Goal: Use online tool/utility

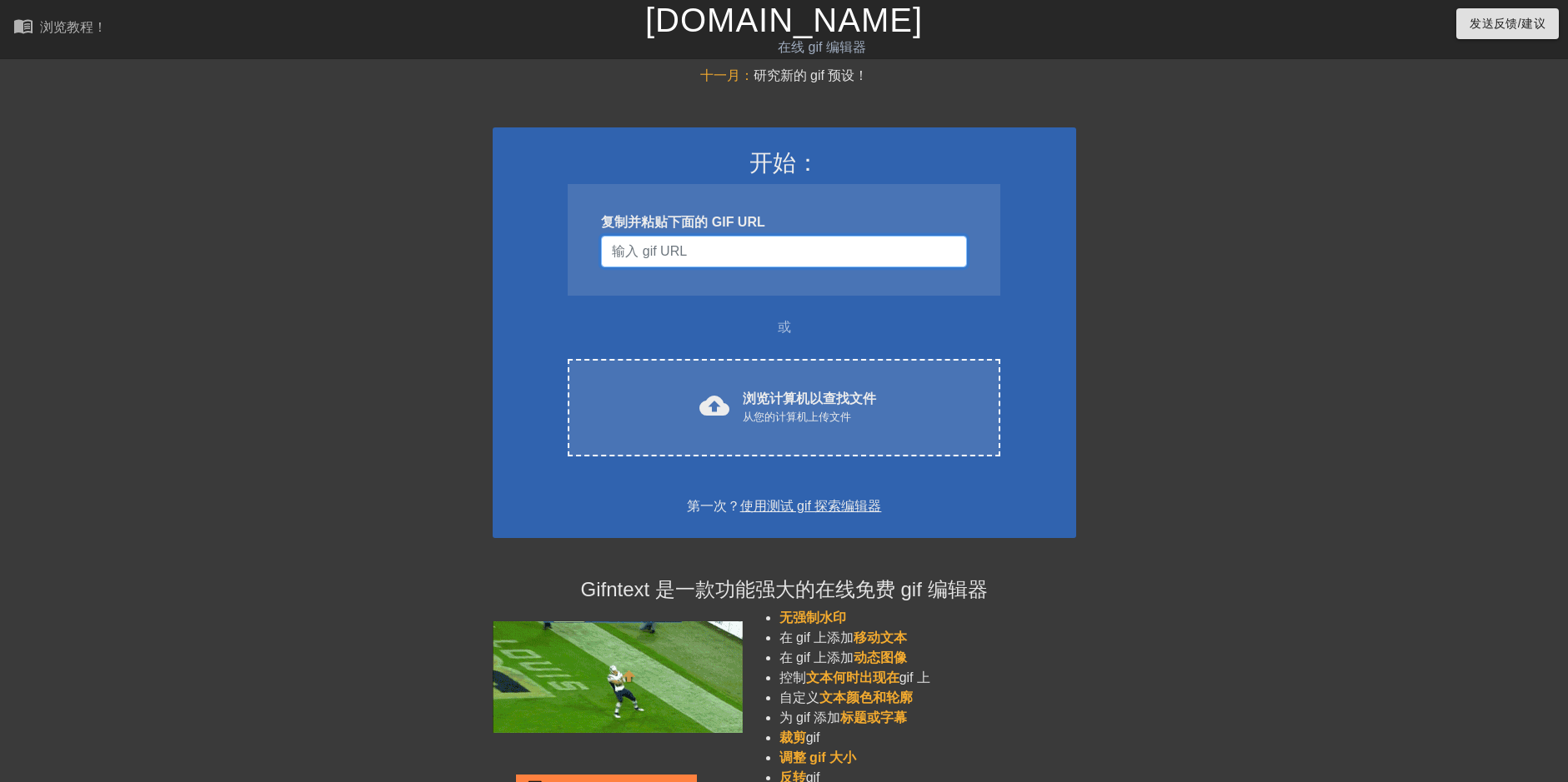
click at [766, 249] on input "用户名" at bounding box center [783, 252] width 365 height 32
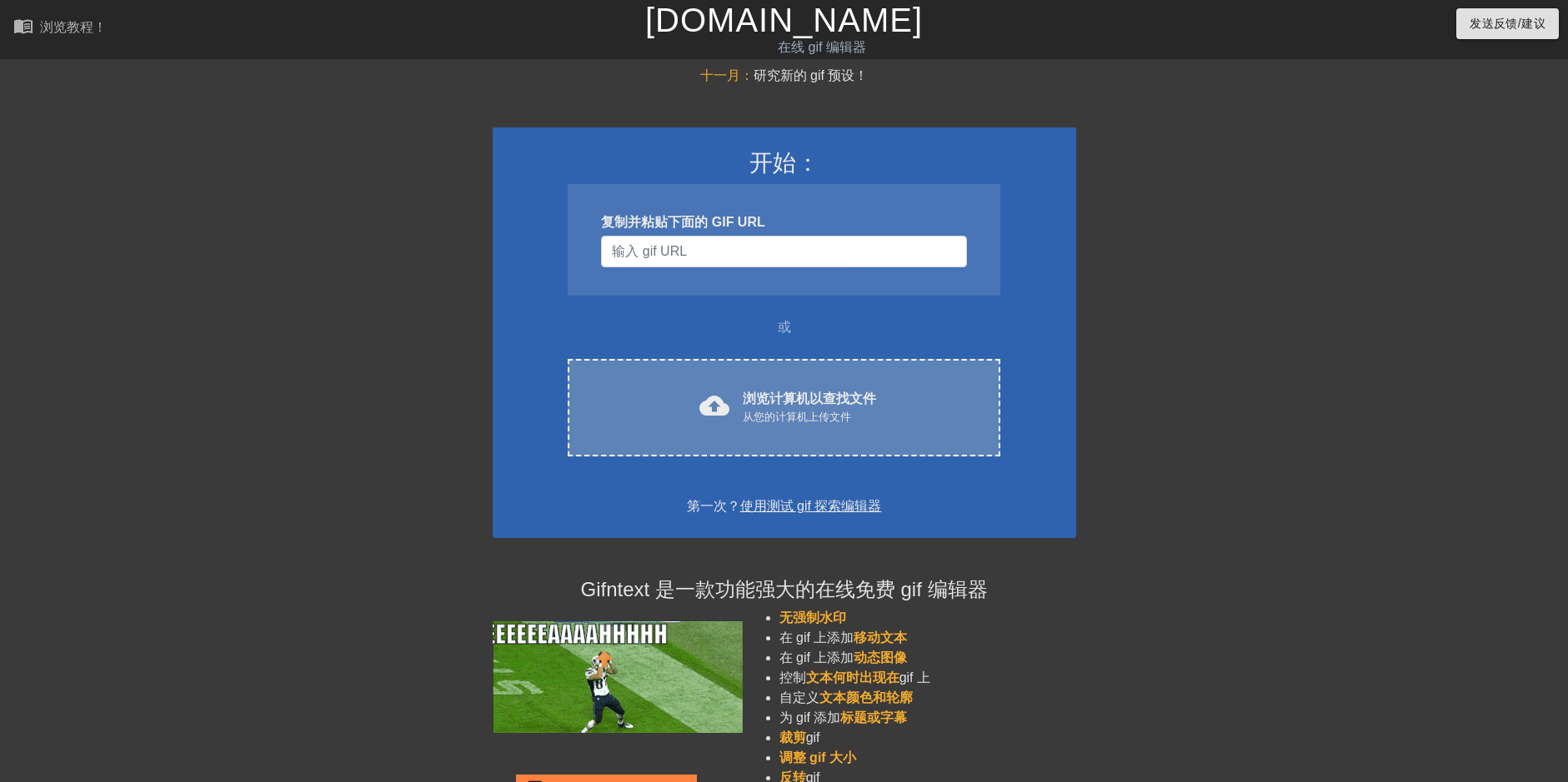
click at [748, 415] on div "从您的计算机上传文件" at bounding box center [809, 417] width 133 height 17
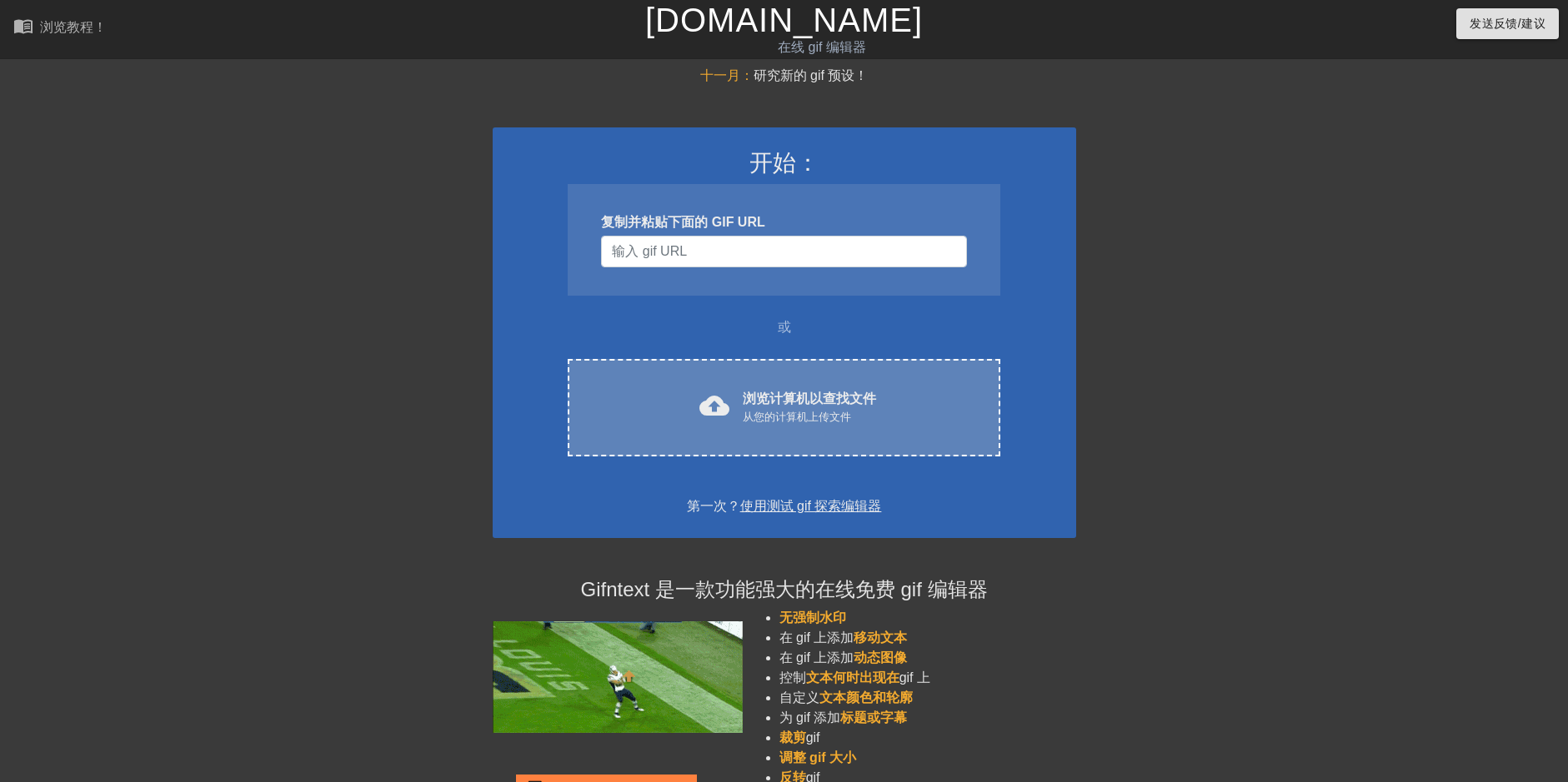
click at [718, 428] on div "cloud_upload 浏览计算机以查找文件 从您的计算机上传文件 Choose files" at bounding box center [783, 408] width 432 height 97
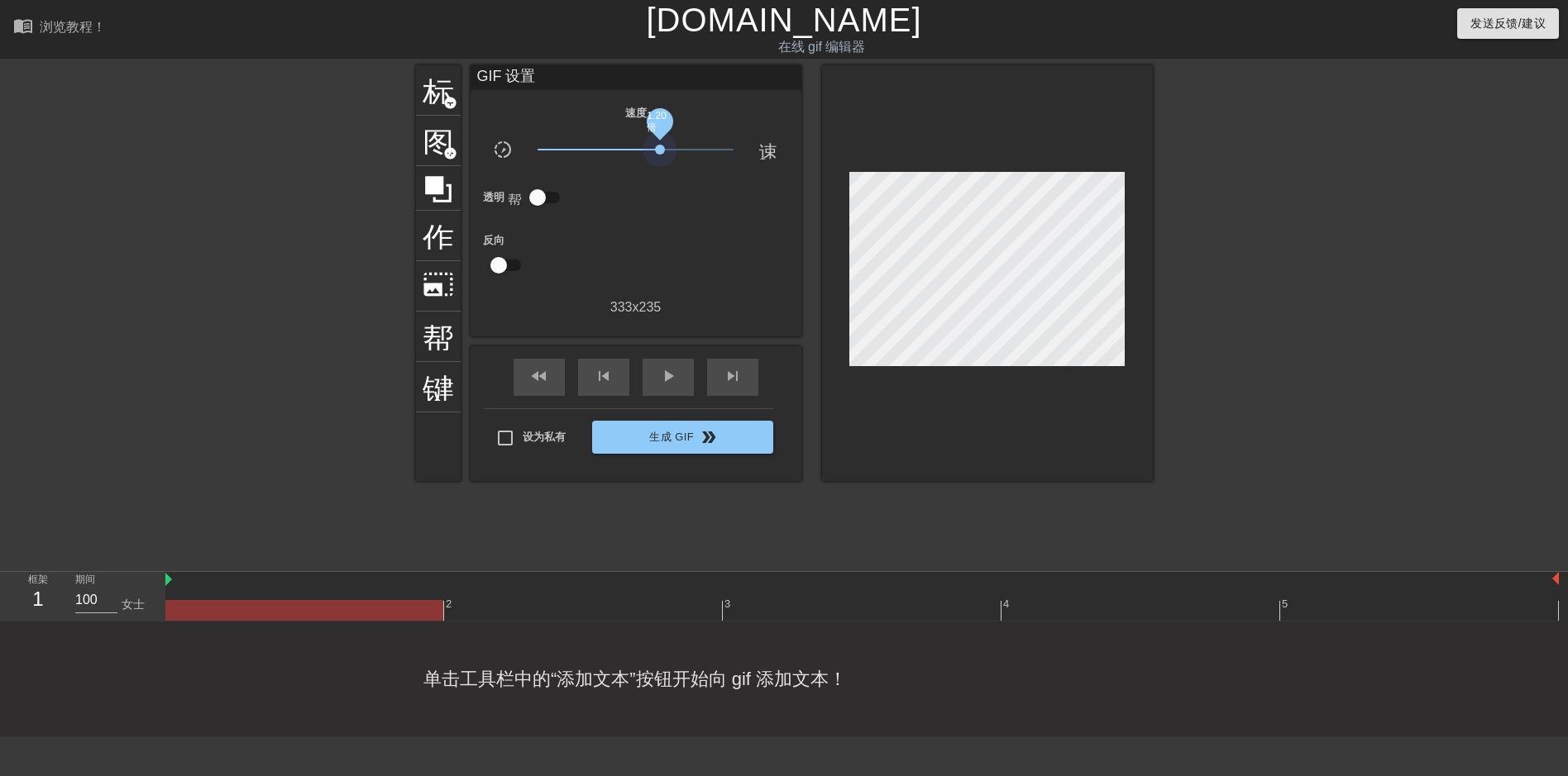
drag, startPoint x: 644, startPoint y: 142, endPoint x: 660, endPoint y: 142, distance: 16.0
click at [660, 142] on span "1.20 倍" at bounding box center [635, 149] width 196 height 19
drag, startPoint x: 649, startPoint y: 146, endPoint x: 619, endPoint y: 153, distance: 30.8
click at [619, 153] on span "x0.668" at bounding box center [635, 149] width 196 height 19
click at [666, 378] on span "play_arrow" at bounding box center [668, 376] width 19 height 19
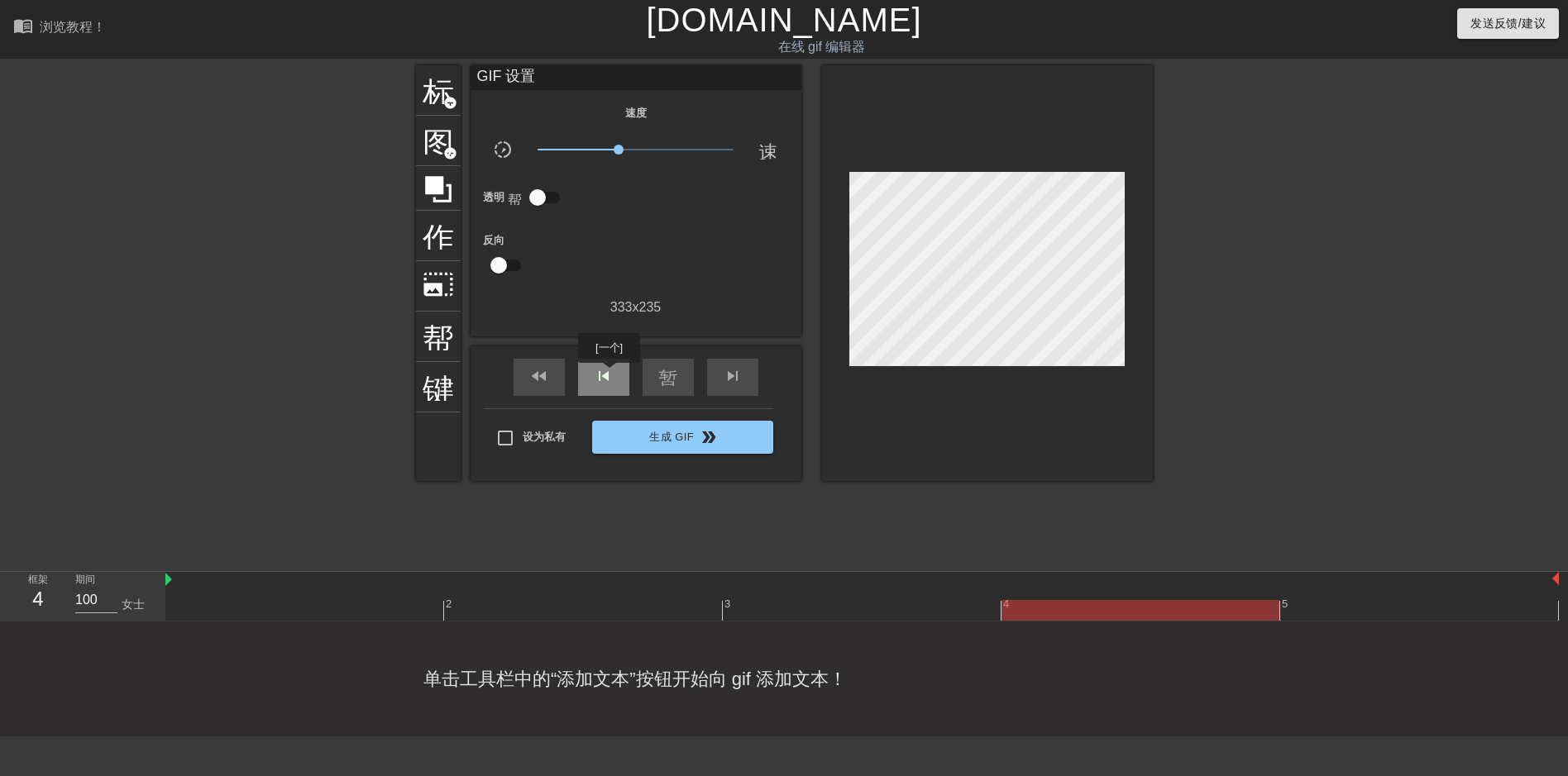
click at [609, 375] on span "skip_previous" at bounding box center [603, 376] width 19 height 19
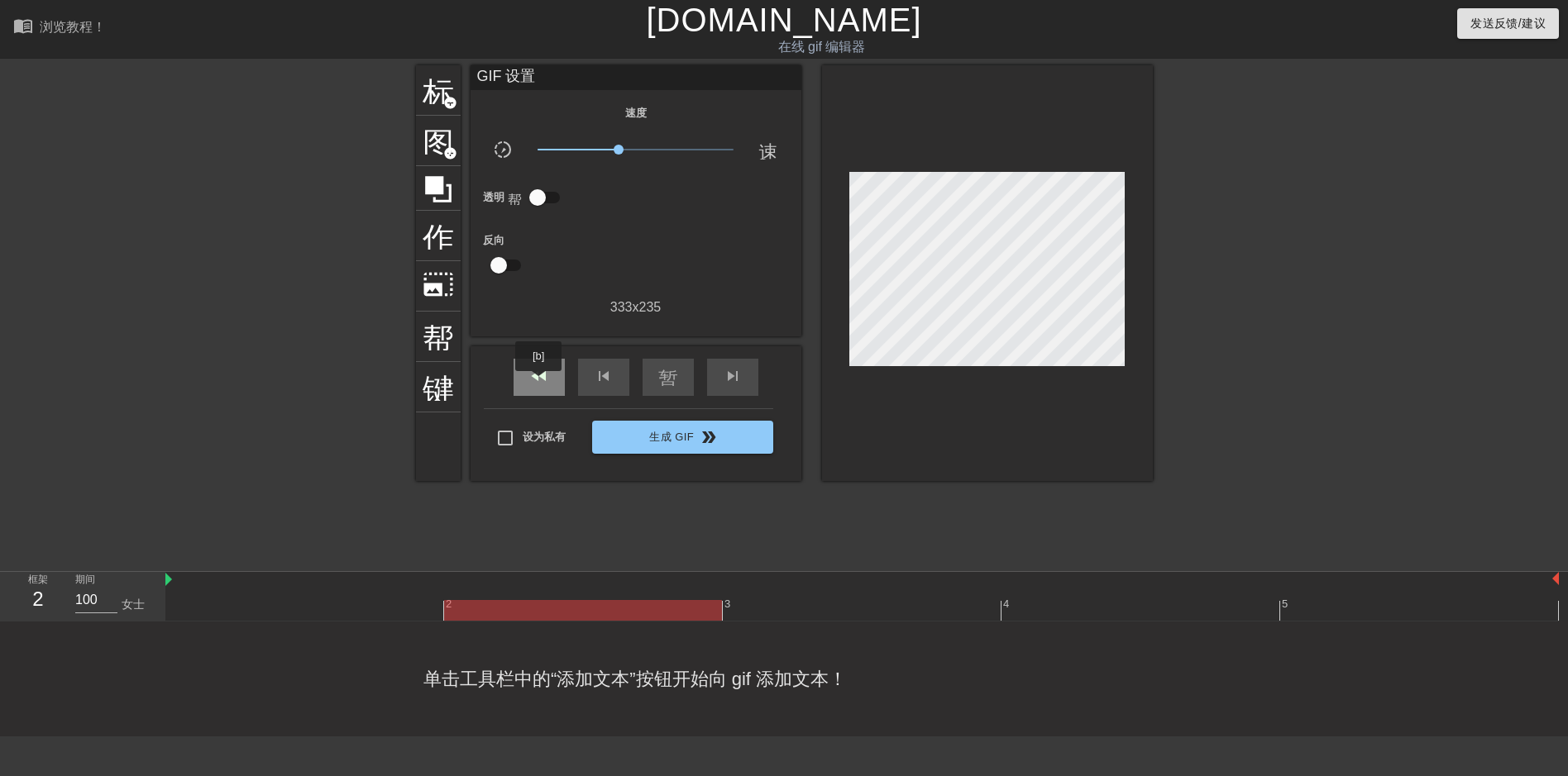
click at [539, 382] on span "fast_rewind" at bounding box center [538, 376] width 19 height 19
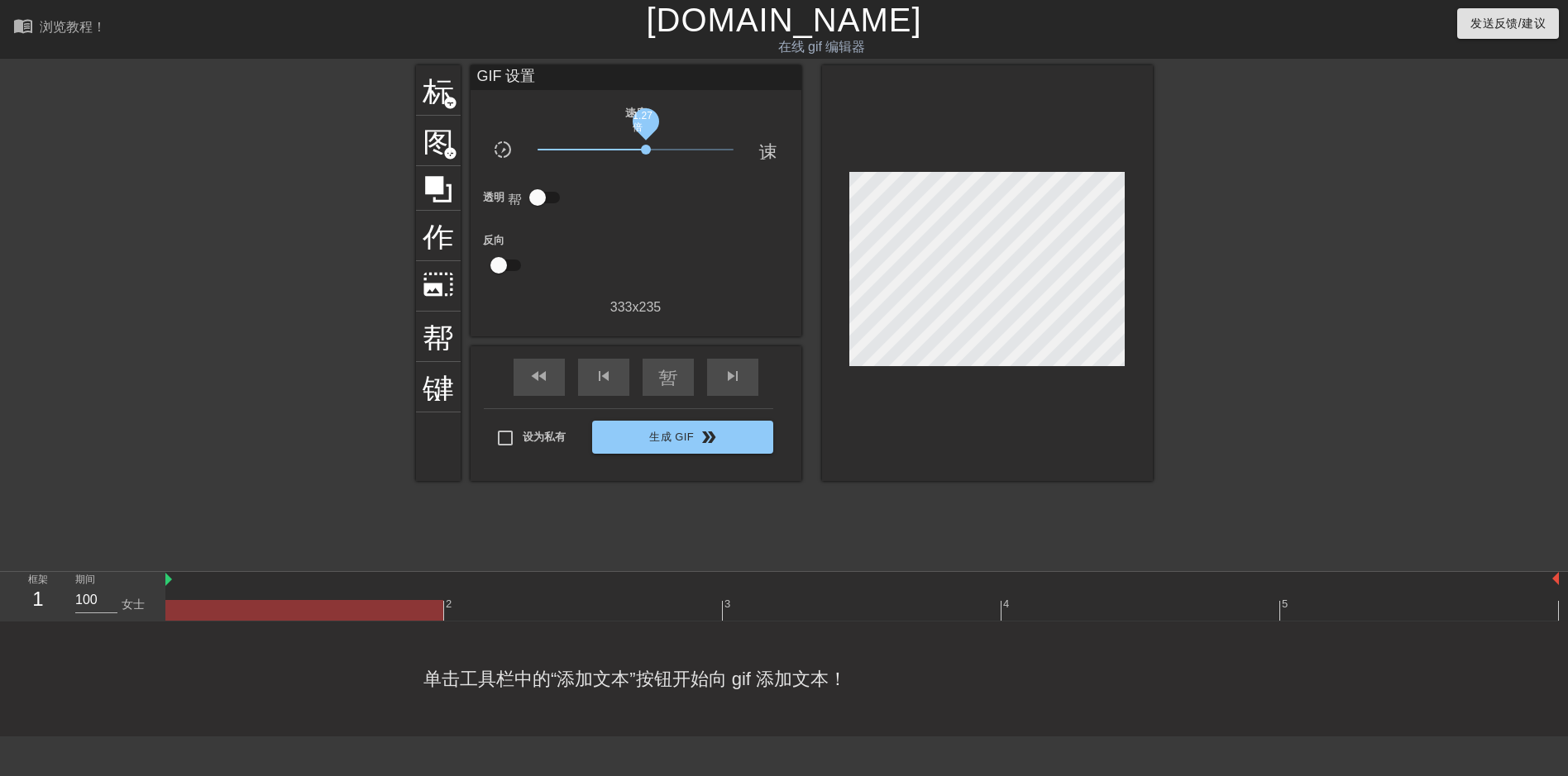
drag, startPoint x: 634, startPoint y: 149, endPoint x: 662, endPoint y: 154, distance: 28.4
click at [651, 152] on span "1.27倍" at bounding box center [646, 149] width 10 height 10
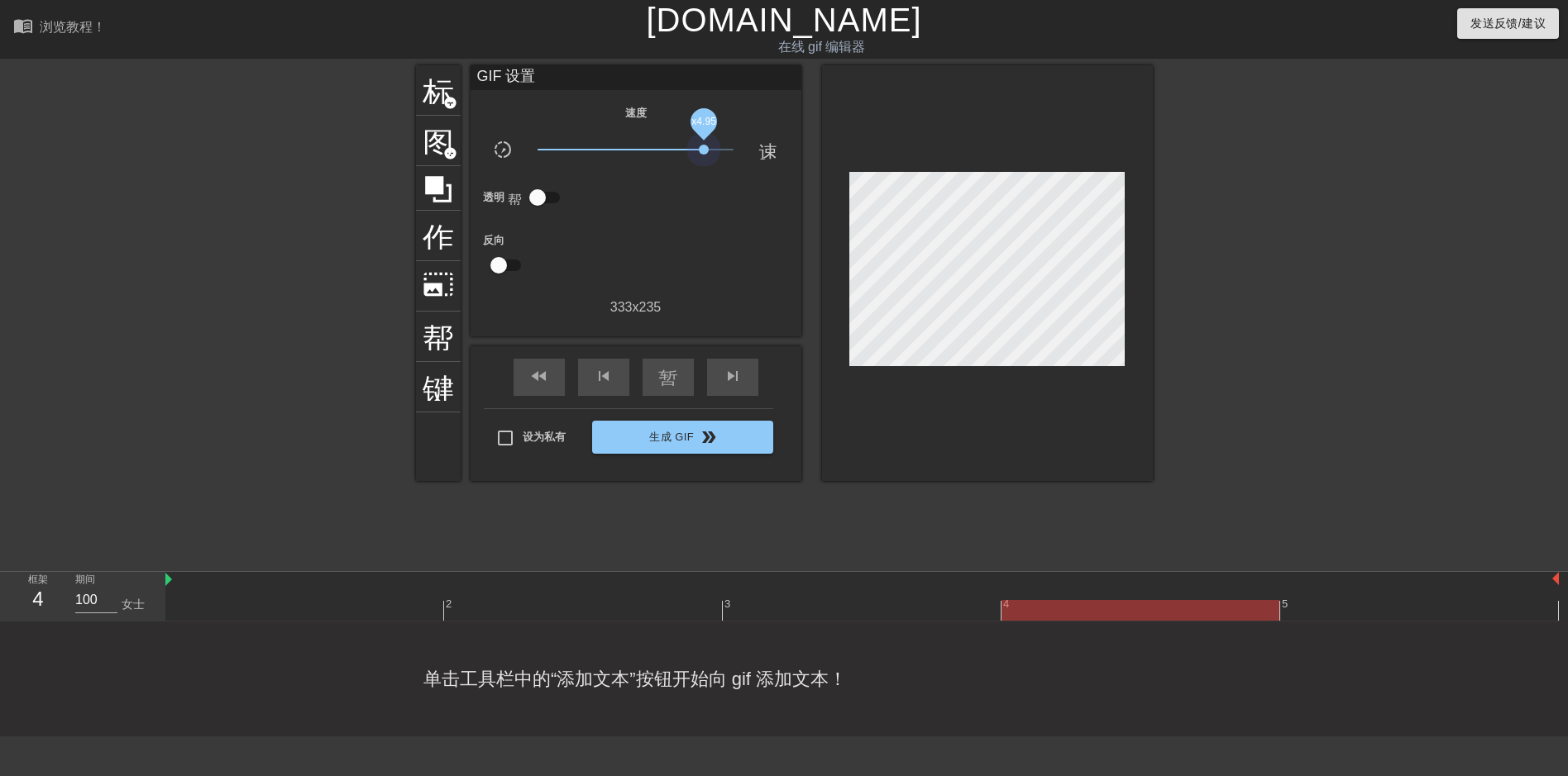
drag, startPoint x: 662, startPoint y: 154, endPoint x: 704, endPoint y: 156, distance: 42.0
click at [704, 156] on span "x4.95" at bounding box center [635, 149] width 196 height 19
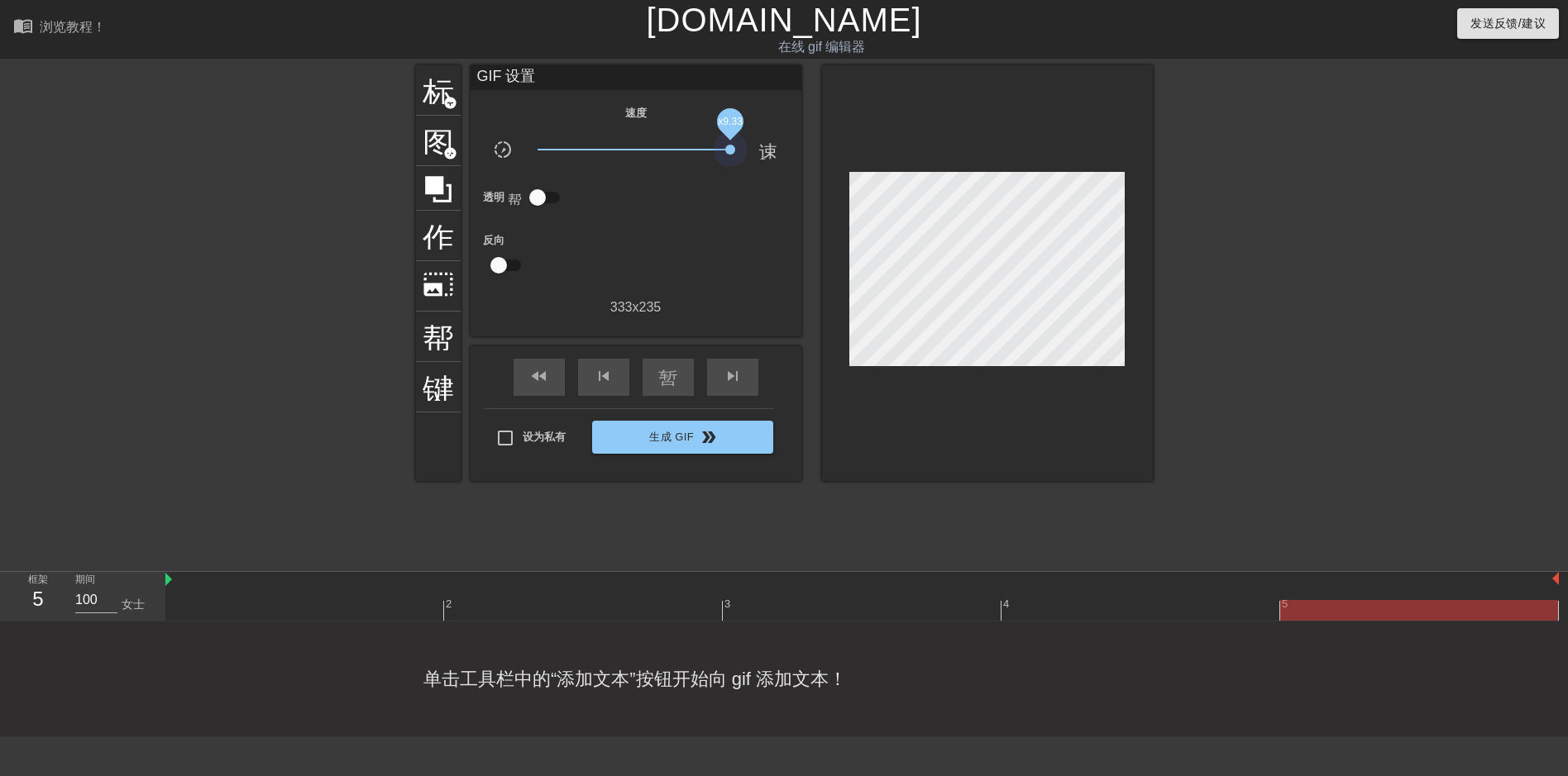
drag, startPoint x: 707, startPoint y: 156, endPoint x: 730, endPoint y: 159, distance: 23.2
click at [730, 159] on div "x9.33" at bounding box center [635, 153] width 220 height 26
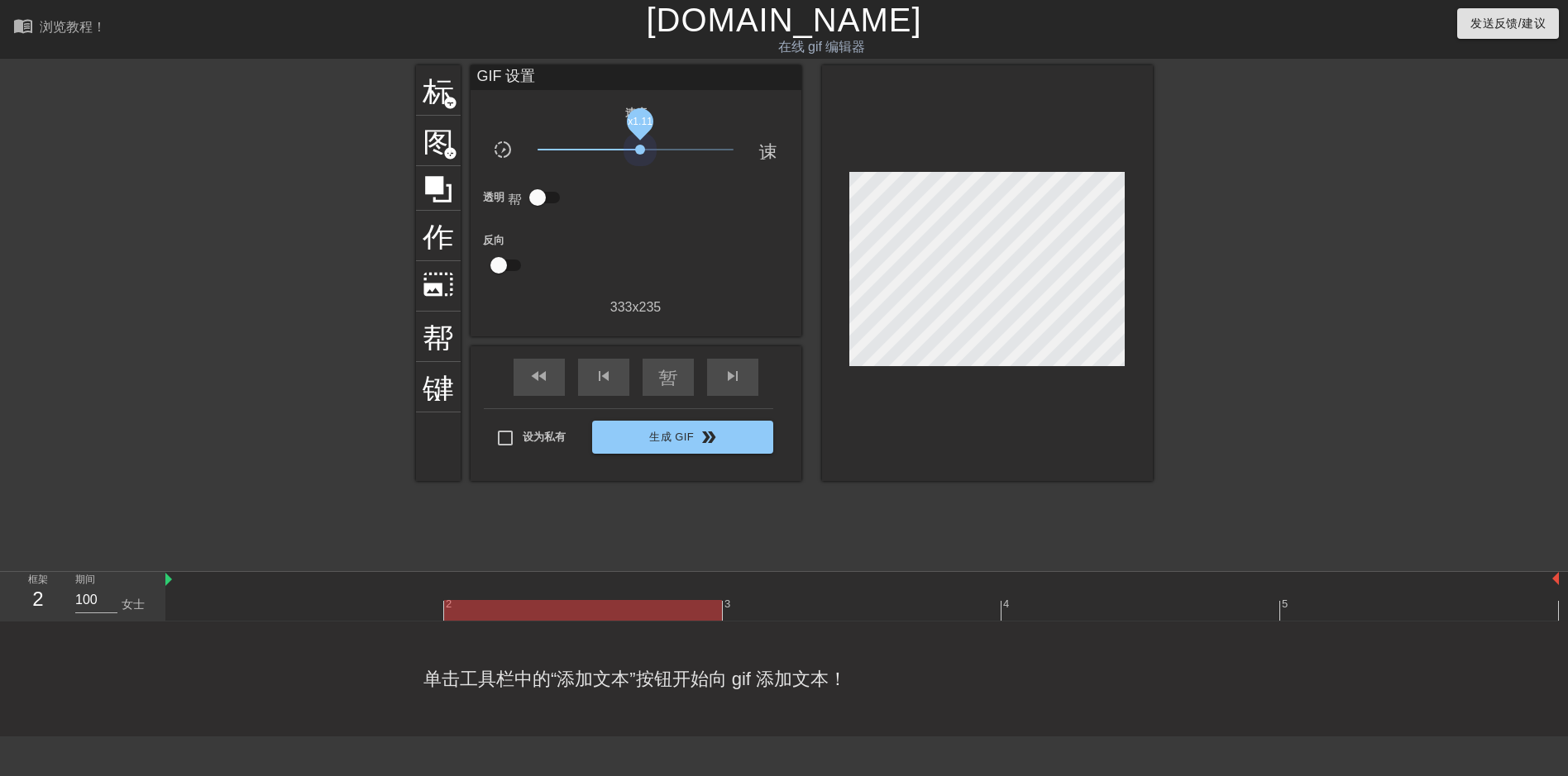
drag, startPoint x: 710, startPoint y: 151, endPoint x: 605, endPoint y: 173, distance: 107.3
click at [620, 167] on div "速度 slow_motion_video x1.11 速度 透明 帮助 反向 333 x 235" at bounding box center [635, 210] width 306 height 215
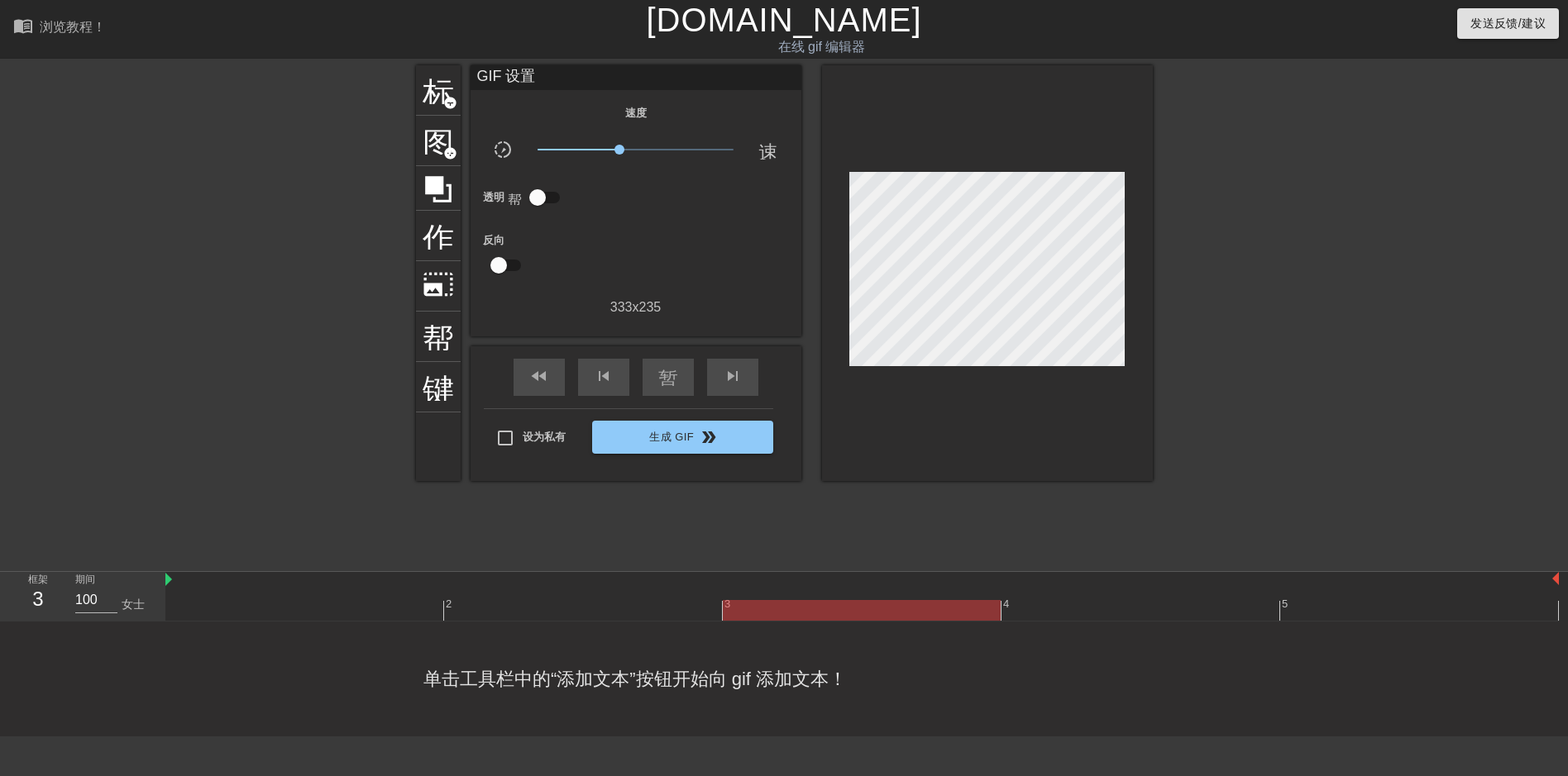
click at [554, 194] on input "checkbox" at bounding box center [538, 197] width 94 height 31
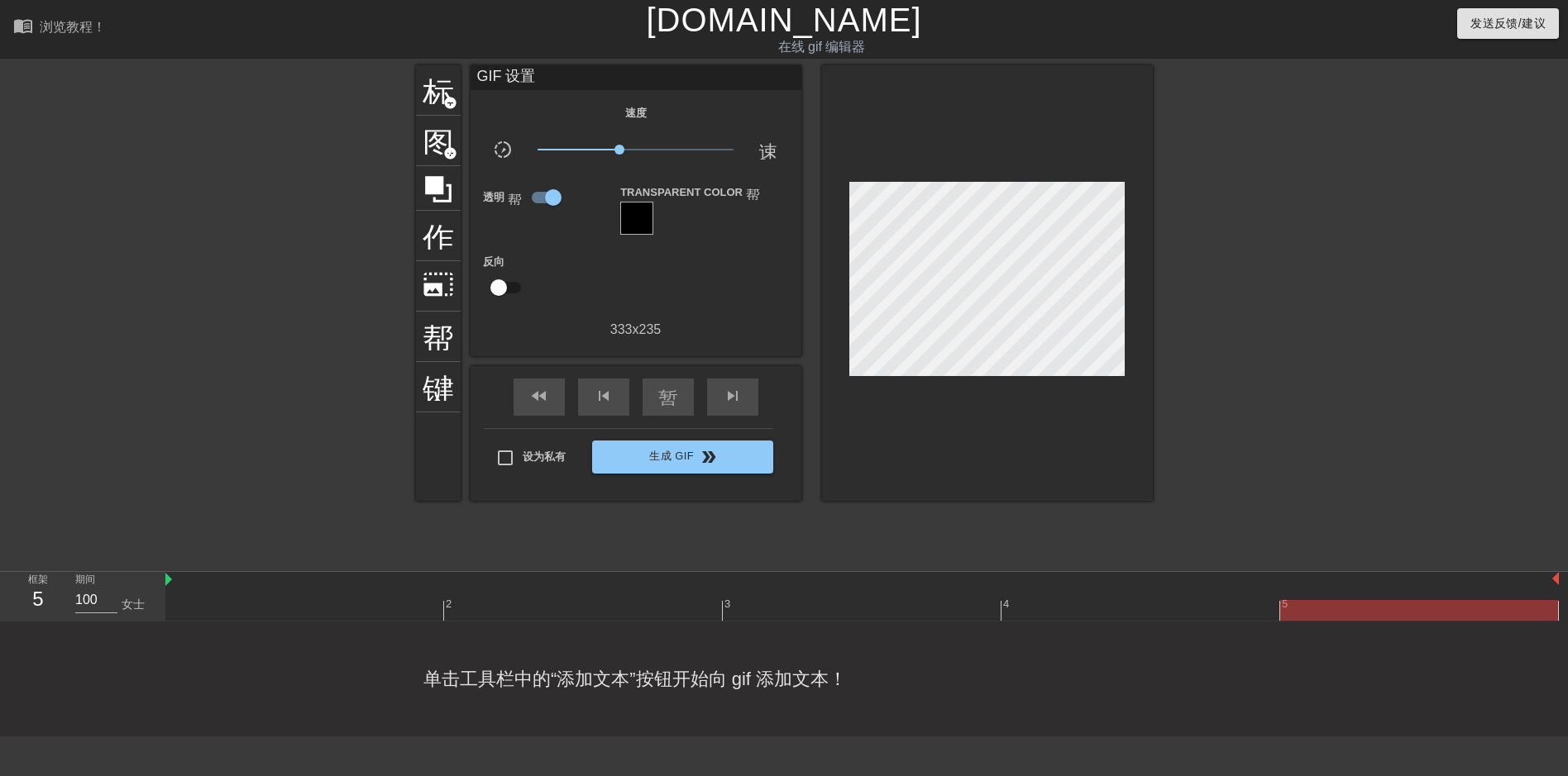
click at [638, 212] on div at bounding box center [637, 219] width 33 height 33
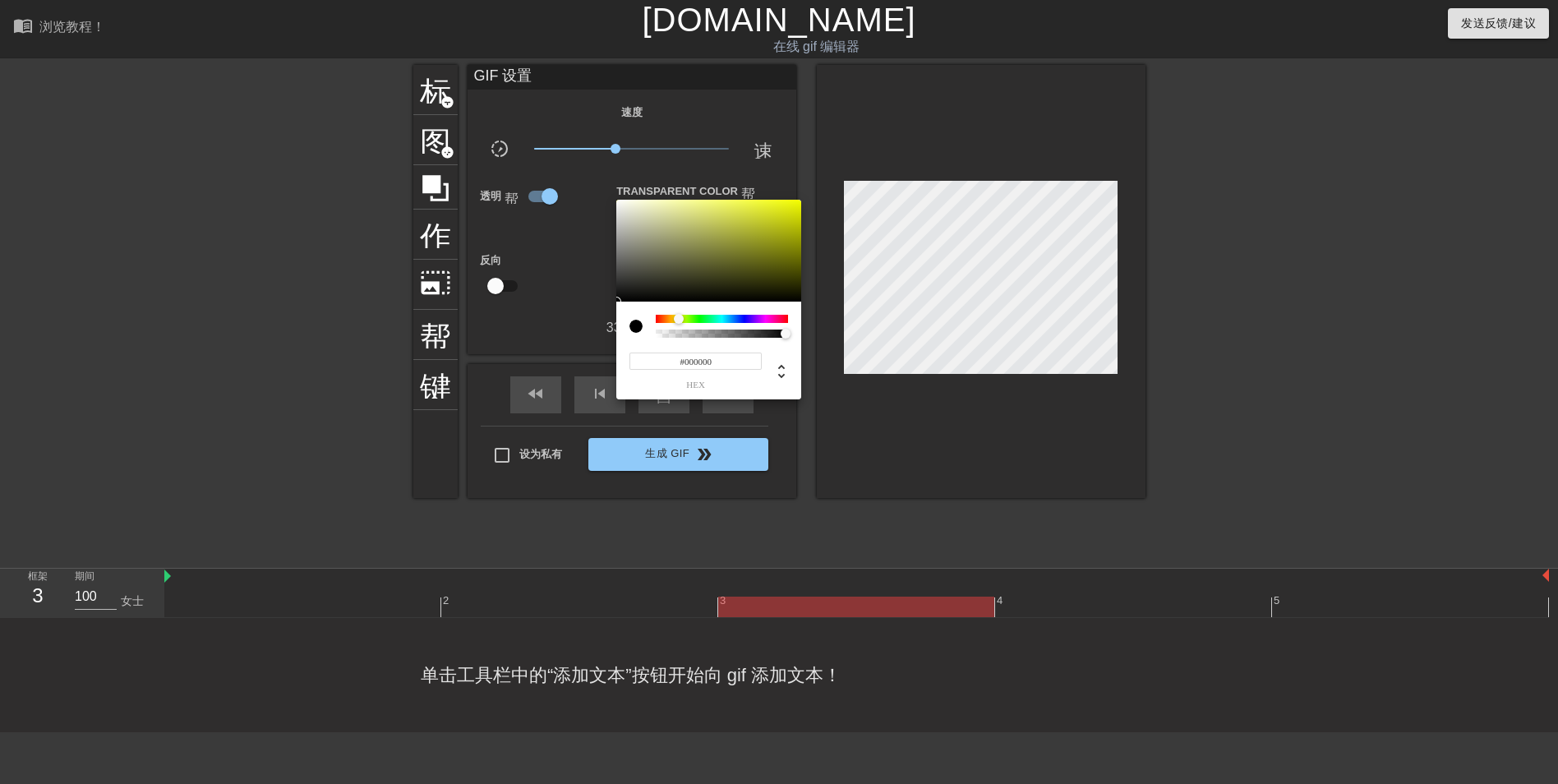
drag, startPoint x: 664, startPoint y: 318, endPoint x: 680, endPoint y: 322, distance: 16.5
click at [680, 322] on div at bounding box center [684, 319] width 10 height 10
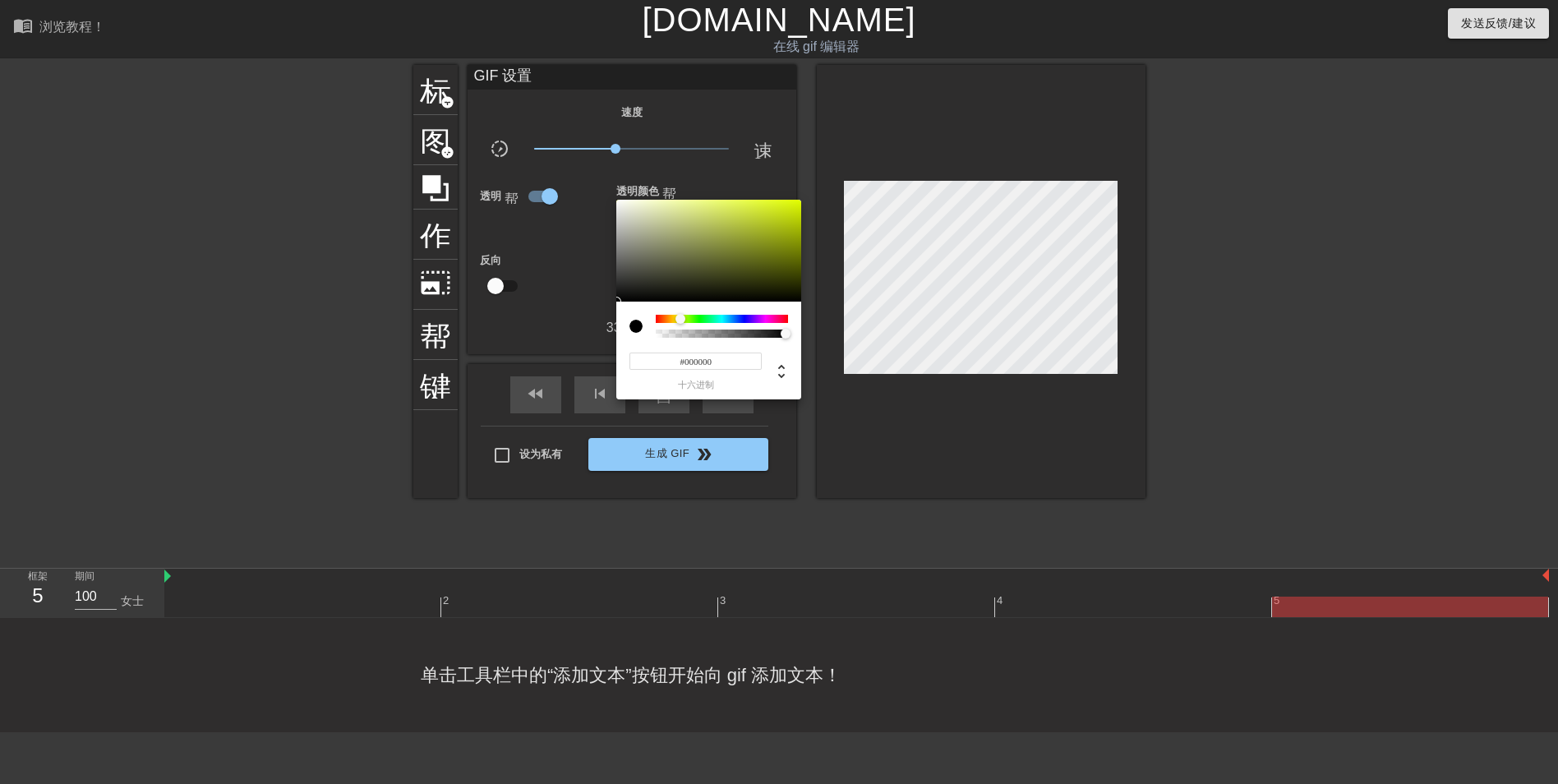
click at [565, 285] on div at bounding box center [779, 392] width 1558 height 784
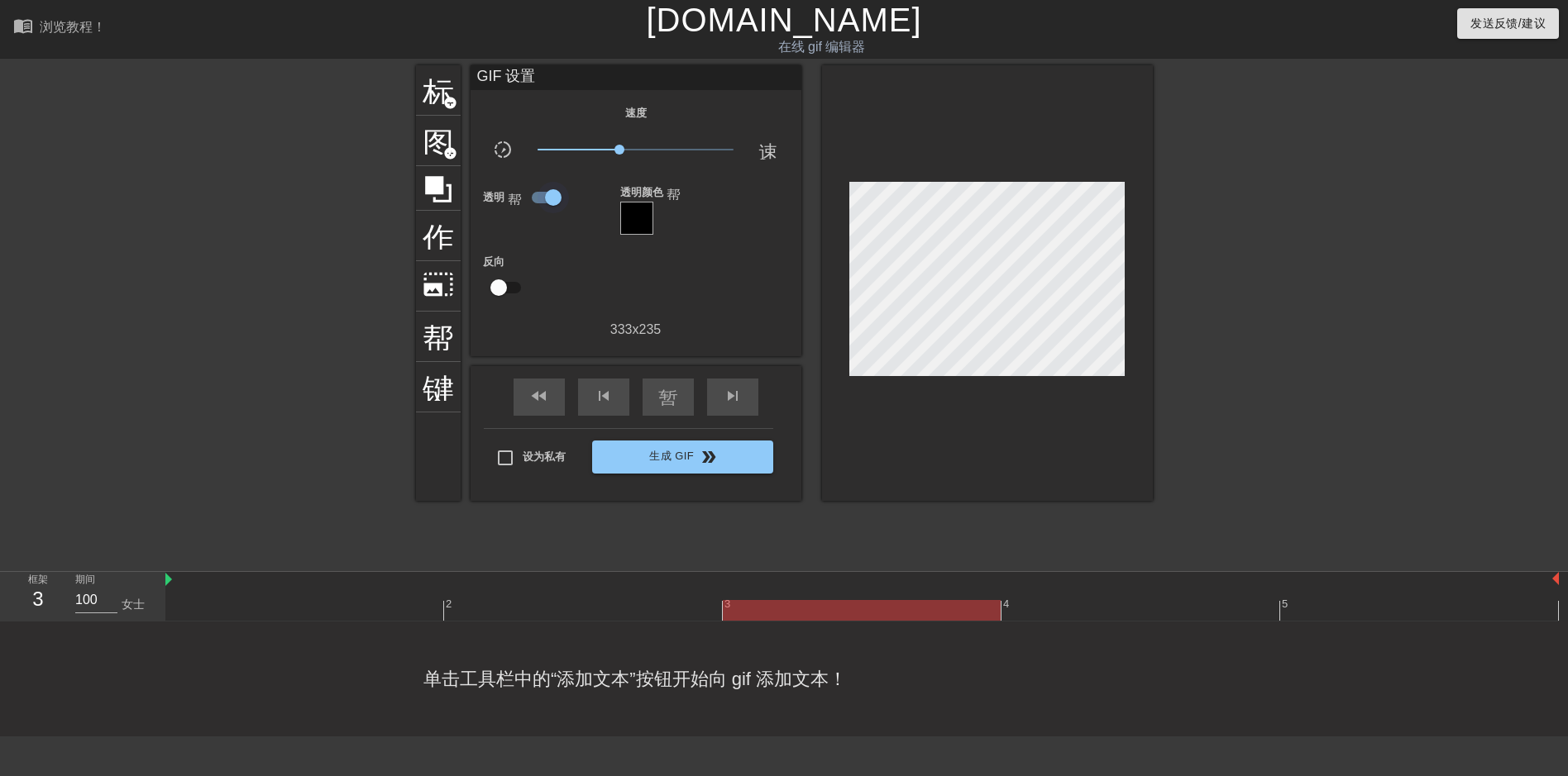
click at [545, 197] on input "checkbox" at bounding box center [553, 197] width 94 height 31
checkbox input "false"
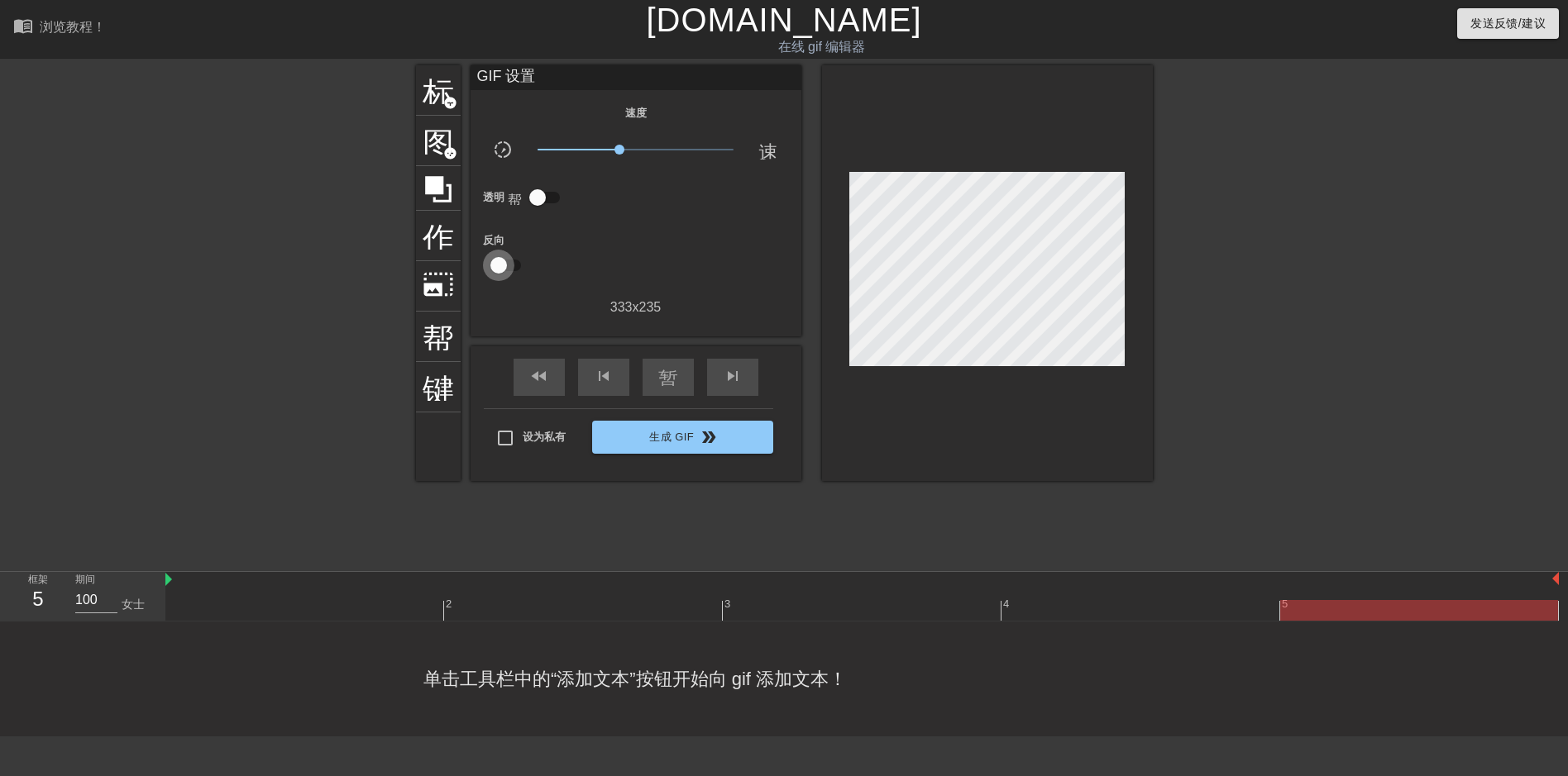
click at [509, 265] on input "checkbox" at bounding box center [499, 266] width 94 height 31
click at [502, 267] on input "checkbox" at bounding box center [515, 266] width 94 height 31
checkbox input "false"
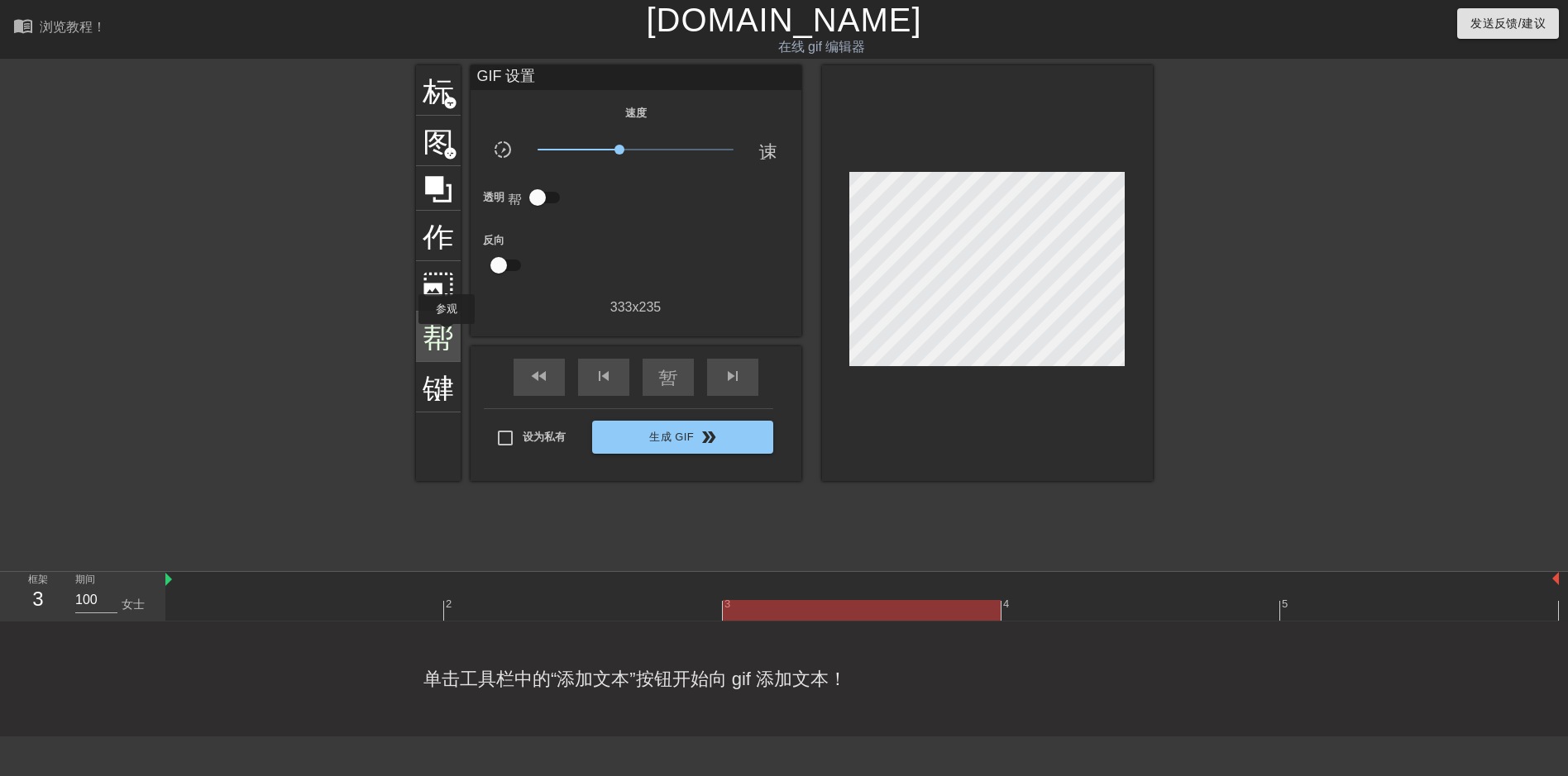
click at [446, 336] on span "帮助" at bounding box center [438, 335] width 31 height 31
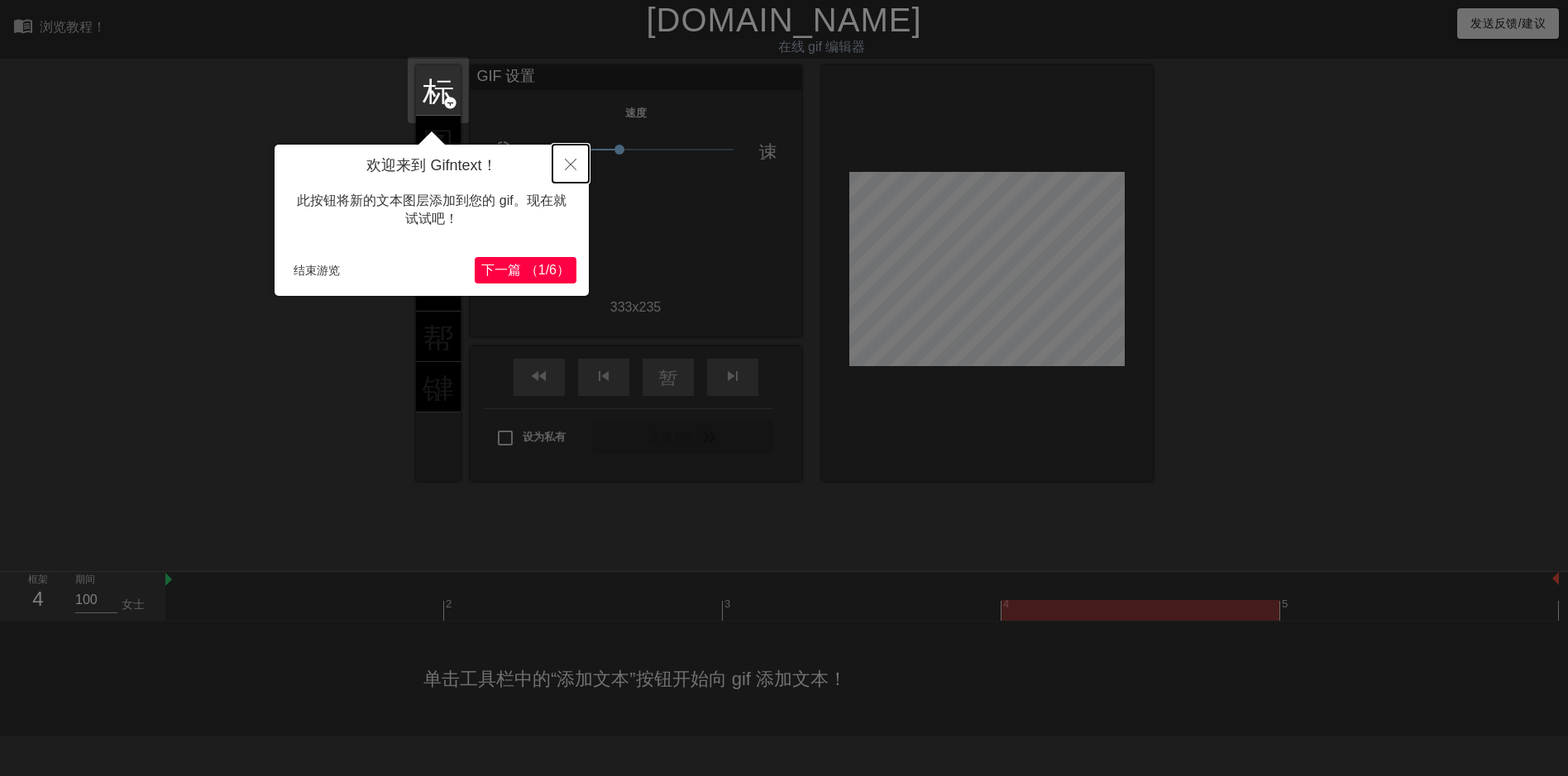
click at [568, 164] on icon "关闭" at bounding box center [571, 164] width 12 height 12
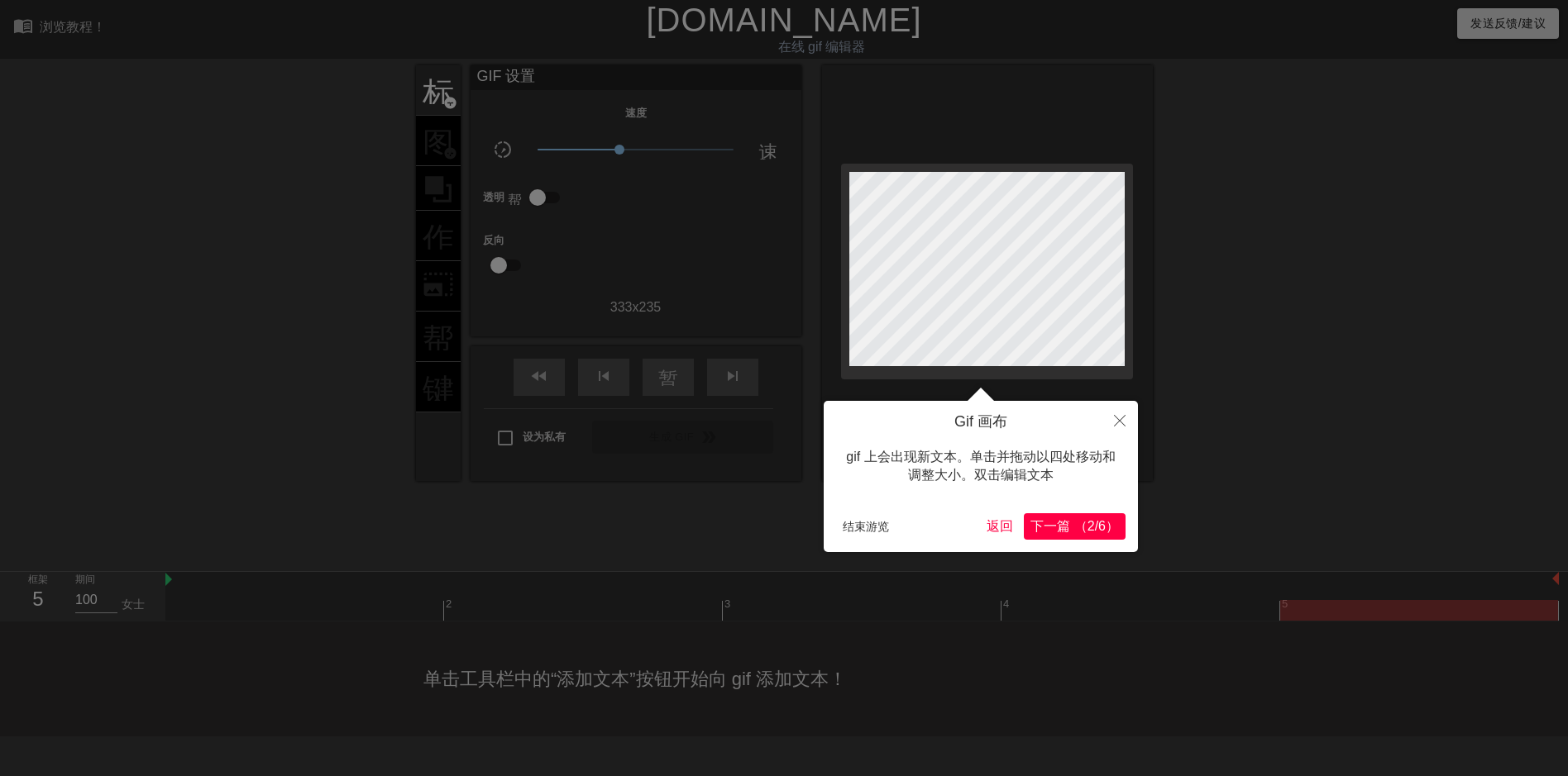
click at [1098, 527] on span "下一篇 （2/6）" at bounding box center [1075, 526] width 89 height 14
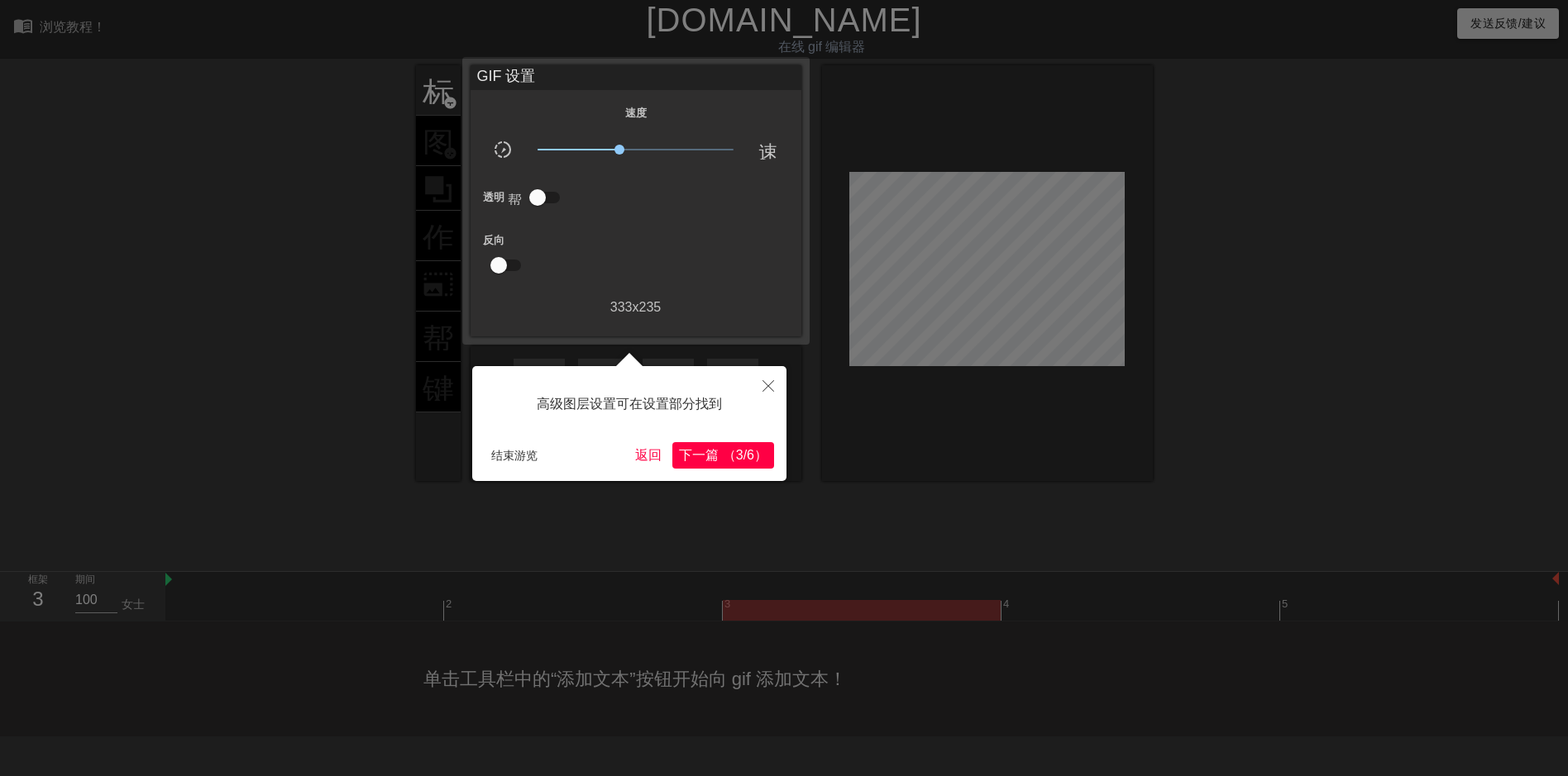
click at [734, 451] on span "下一篇 （3/6）" at bounding box center [723, 455] width 89 height 14
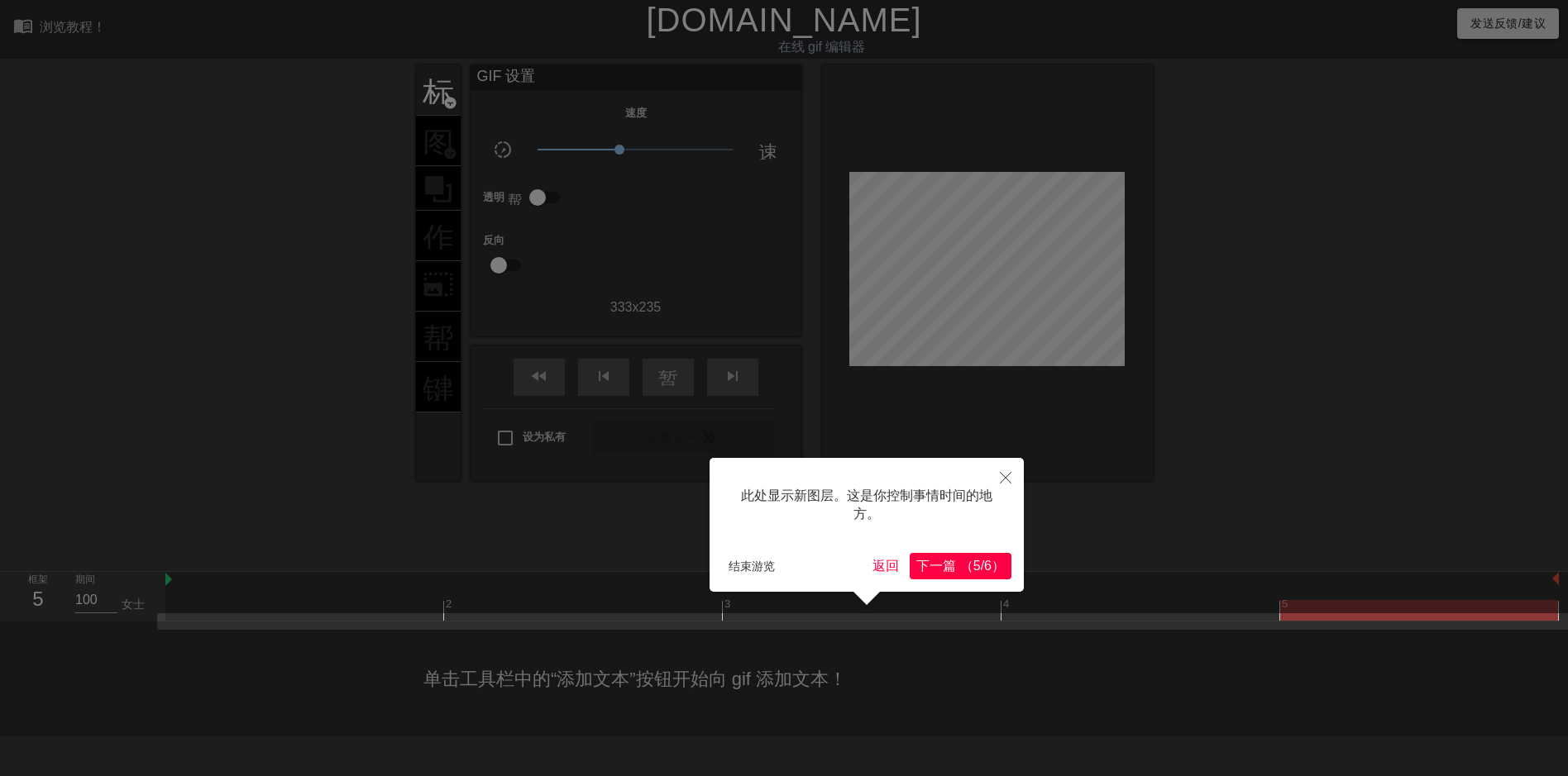
click at [980, 569] on span "下一篇 （5/6）" at bounding box center [960, 566] width 89 height 14
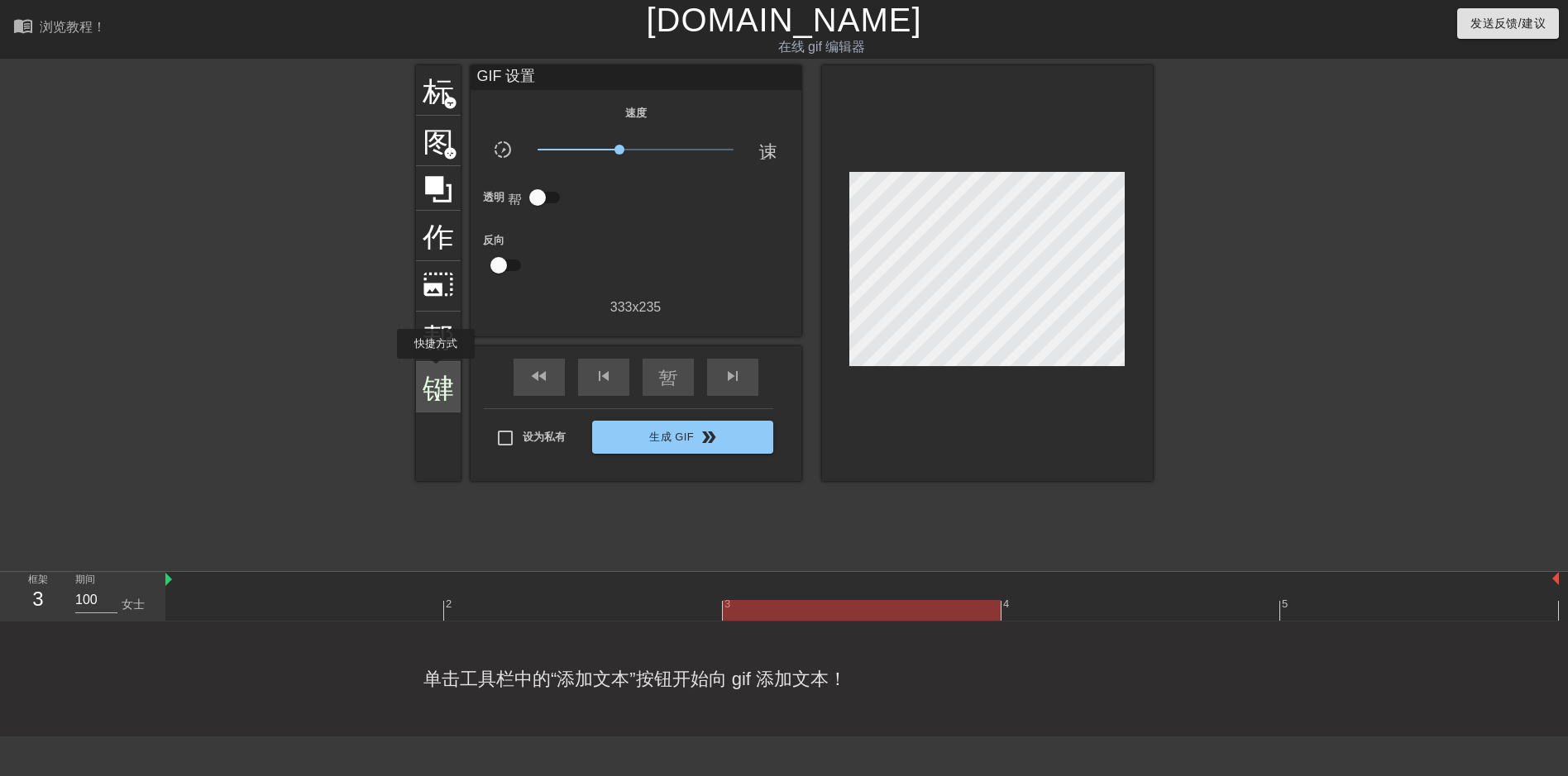
click at [436, 370] on span "键盘" at bounding box center [438, 385] width 31 height 31
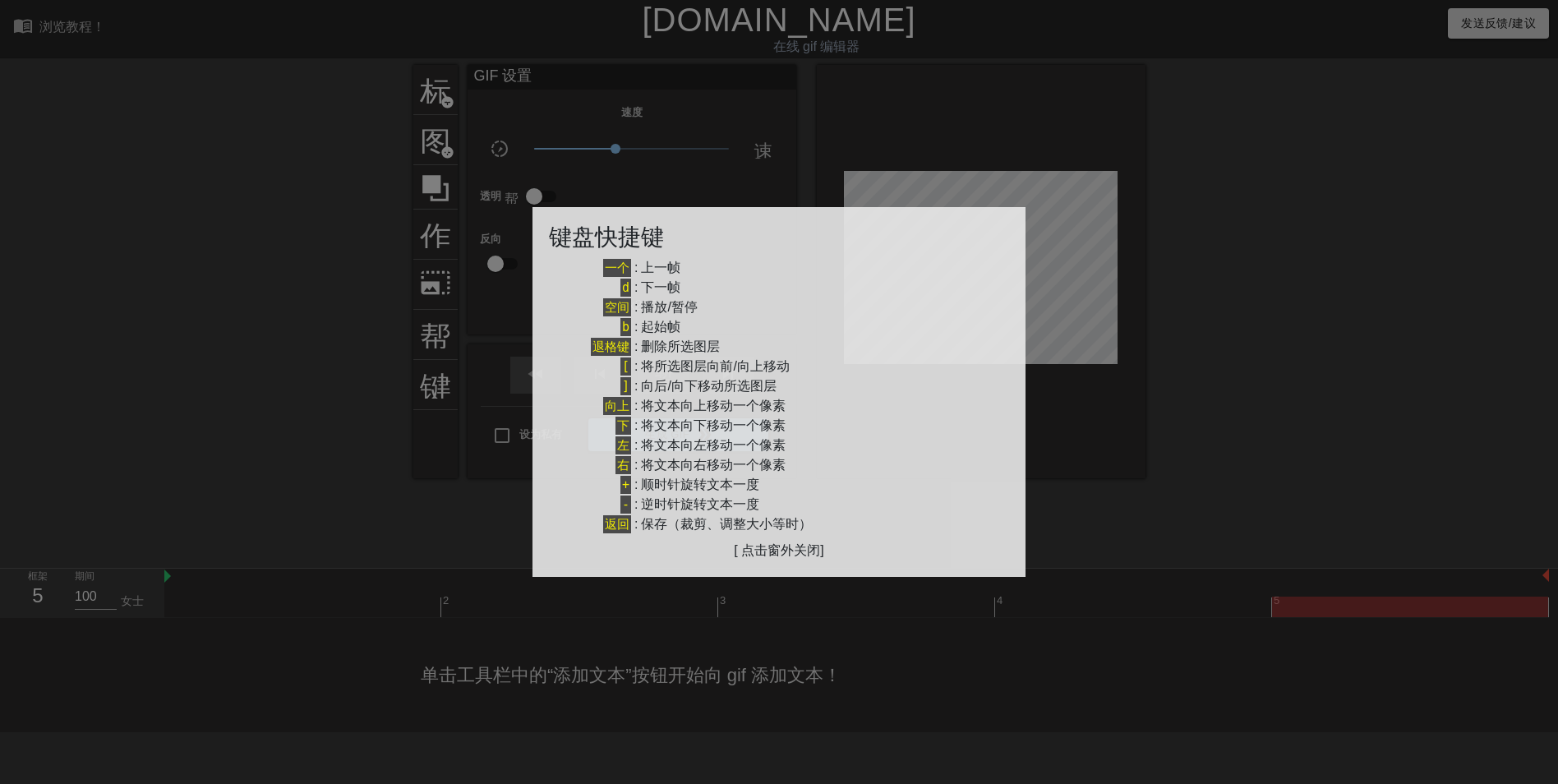
click at [442, 273] on div at bounding box center [779, 392] width 1558 height 784
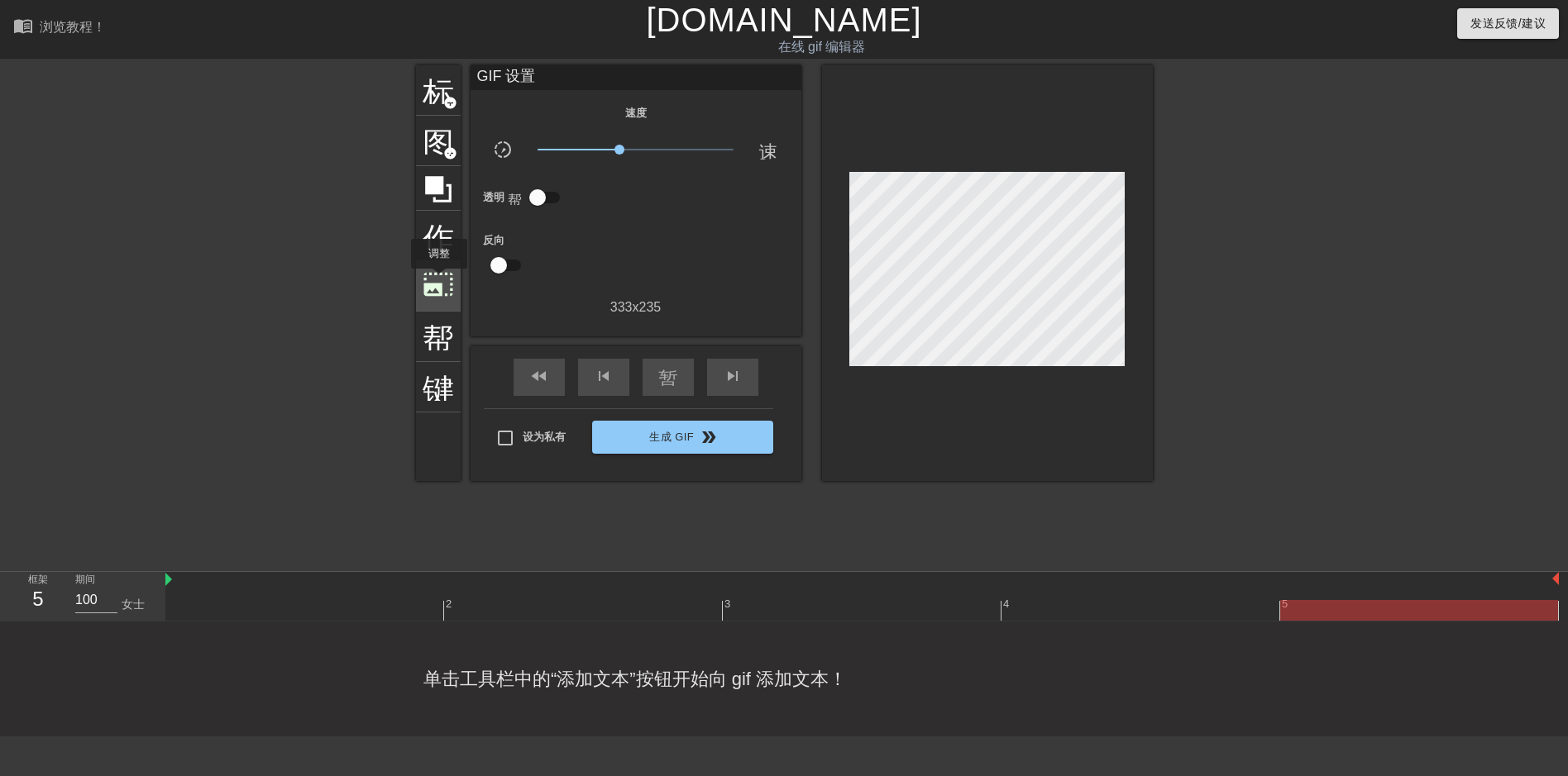
click at [439, 281] on span "photo_size_select_large" at bounding box center [438, 284] width 31 height 31
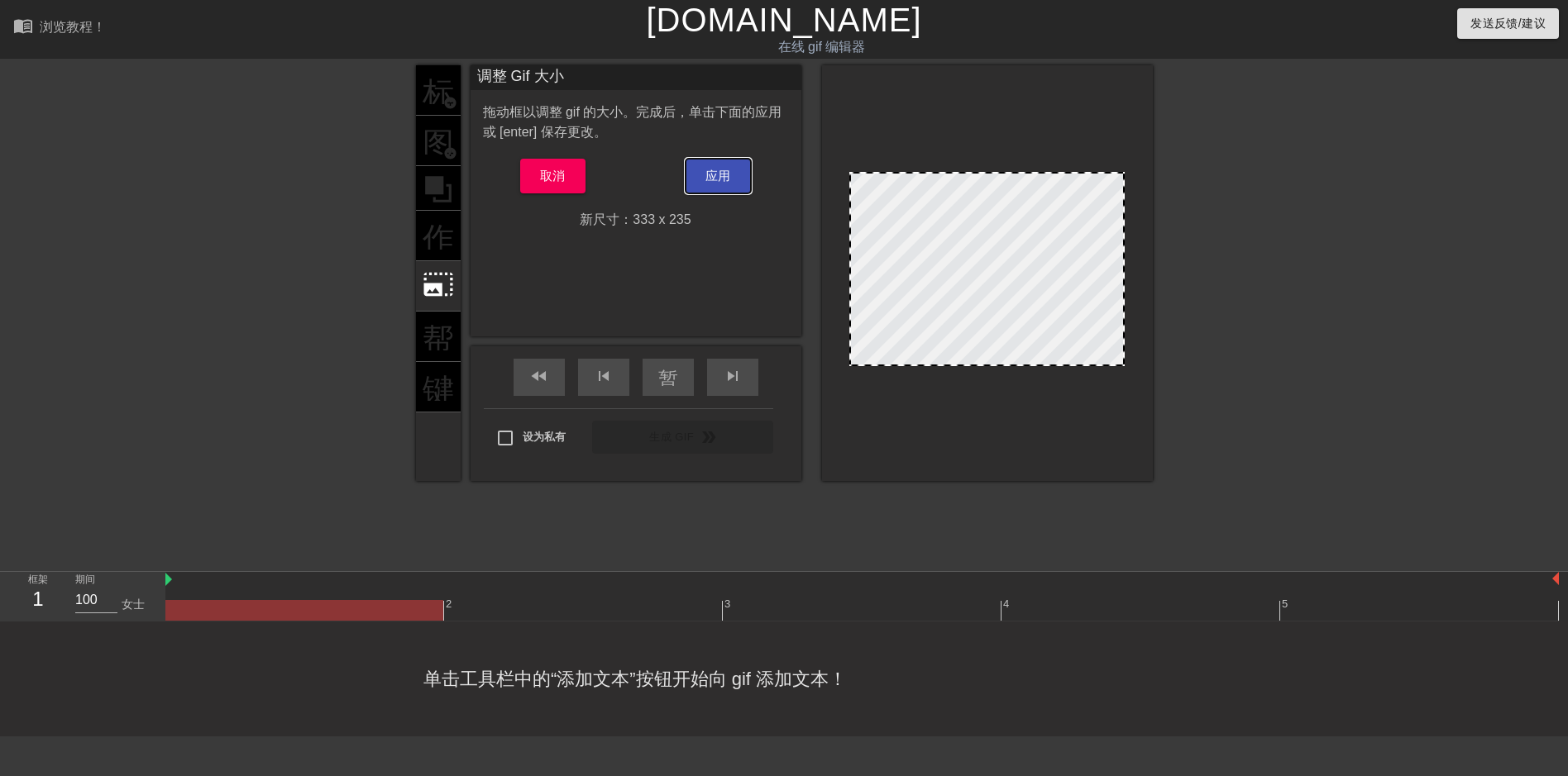
click at [695, 181] on button "应用" at bounding box center [718, 176] width 66 height 35
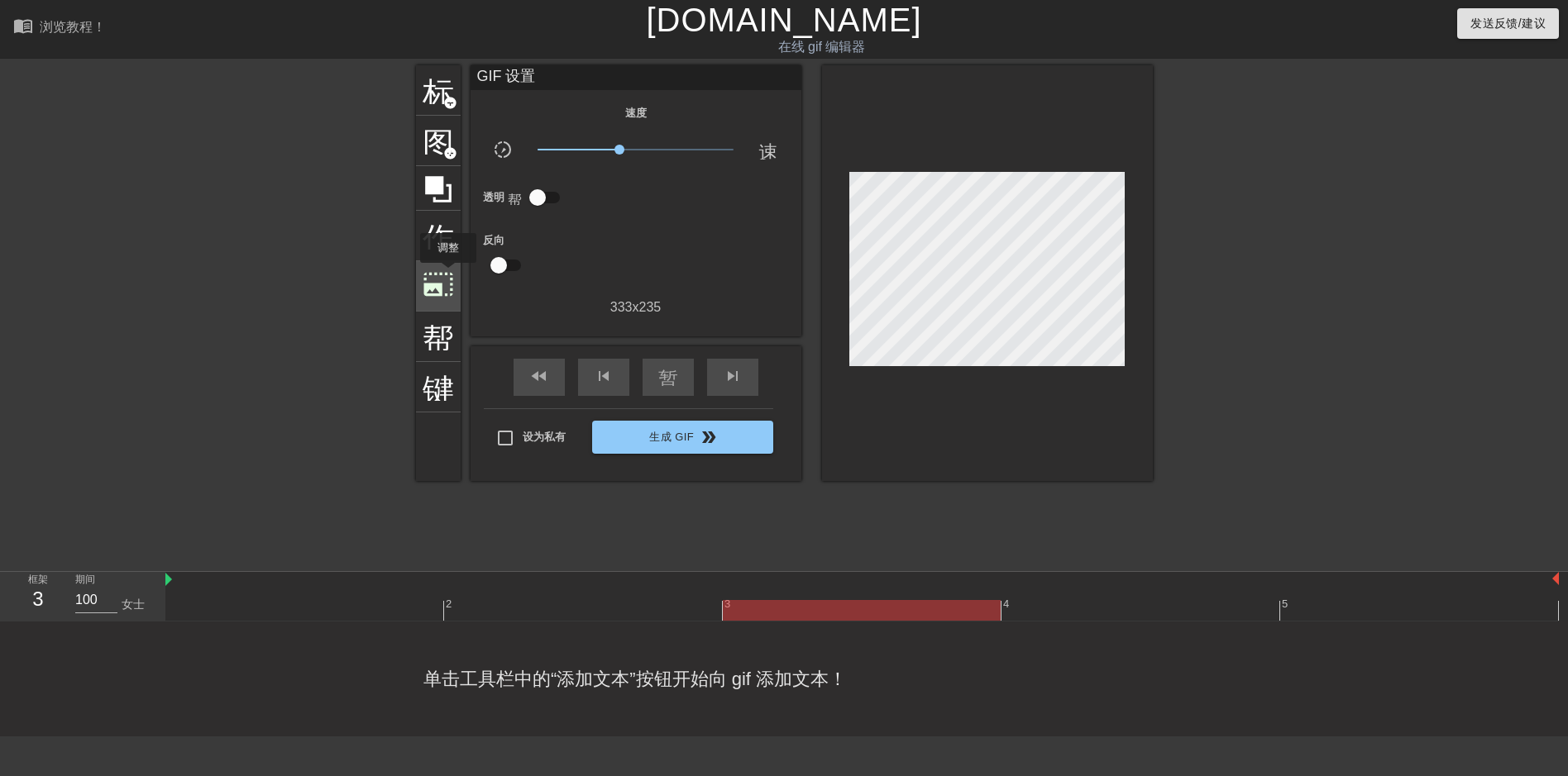
click at [448, 274] on span "photo_size_select_large" at bounding box center [438, 284] width 31 height 31
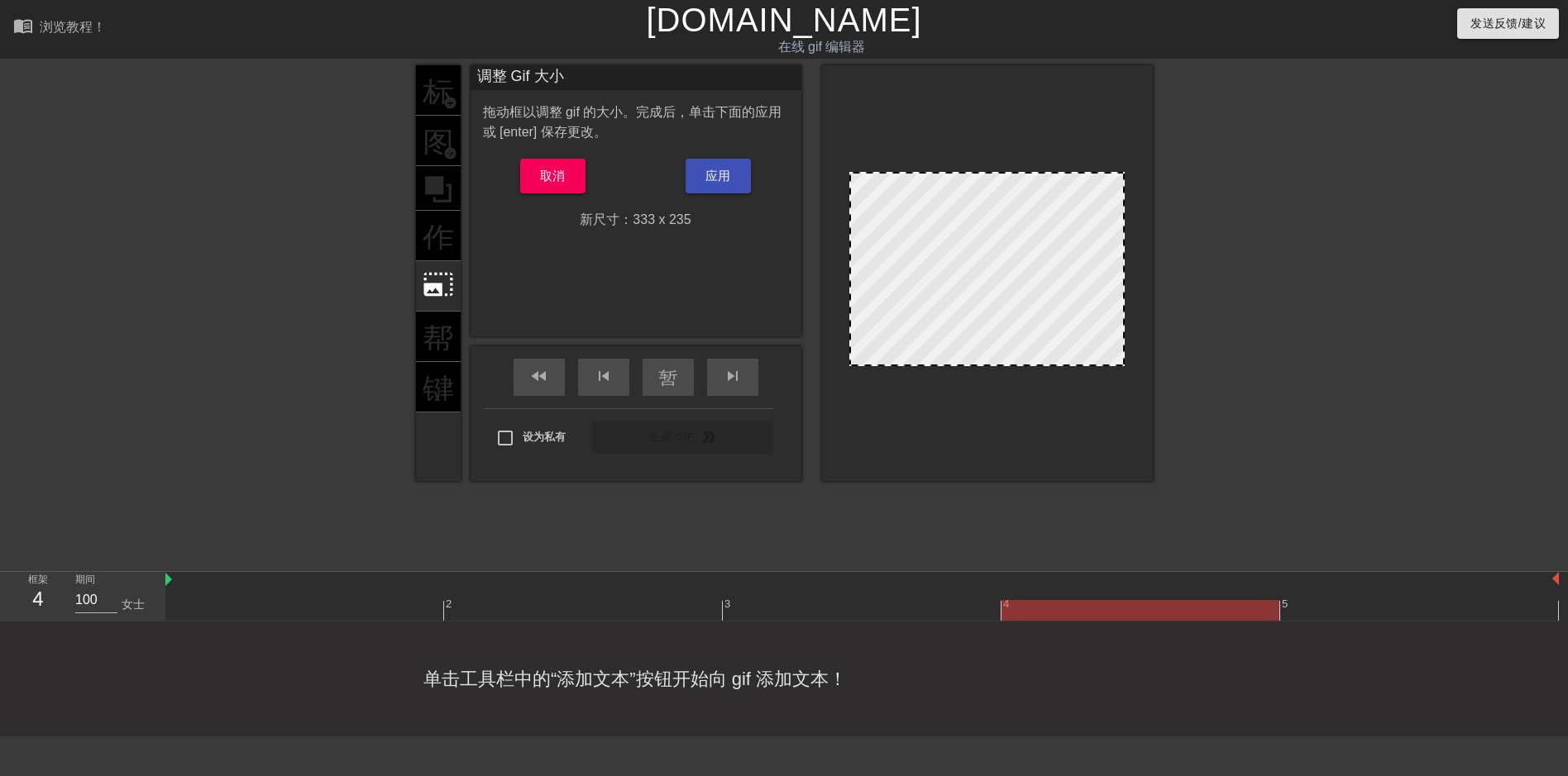
drag, startPoint x: 936, startPoint y: 251, endPoint x: 935, endPoint y: 220, distance: 31.0
click at [935, 220] on div at bounding box center [986, 269] width 275 height 194
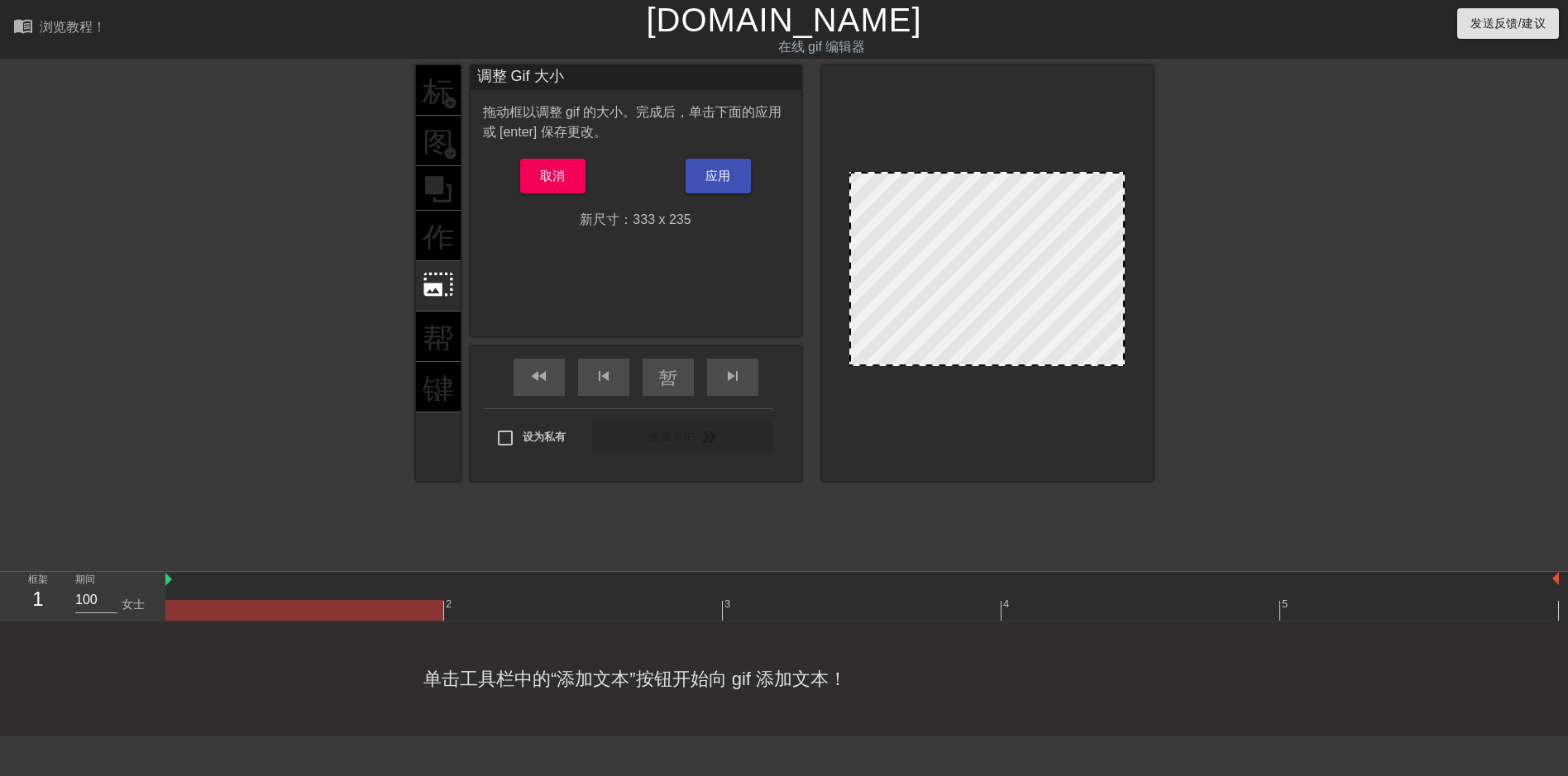
drag, startPoint x: 1016, startPoint y: 232, endPoint x: 995, endPoint y: 206, distance: 33.4
click at [1020, 203] on div at bounding box center [986, 269] width 275 height 194
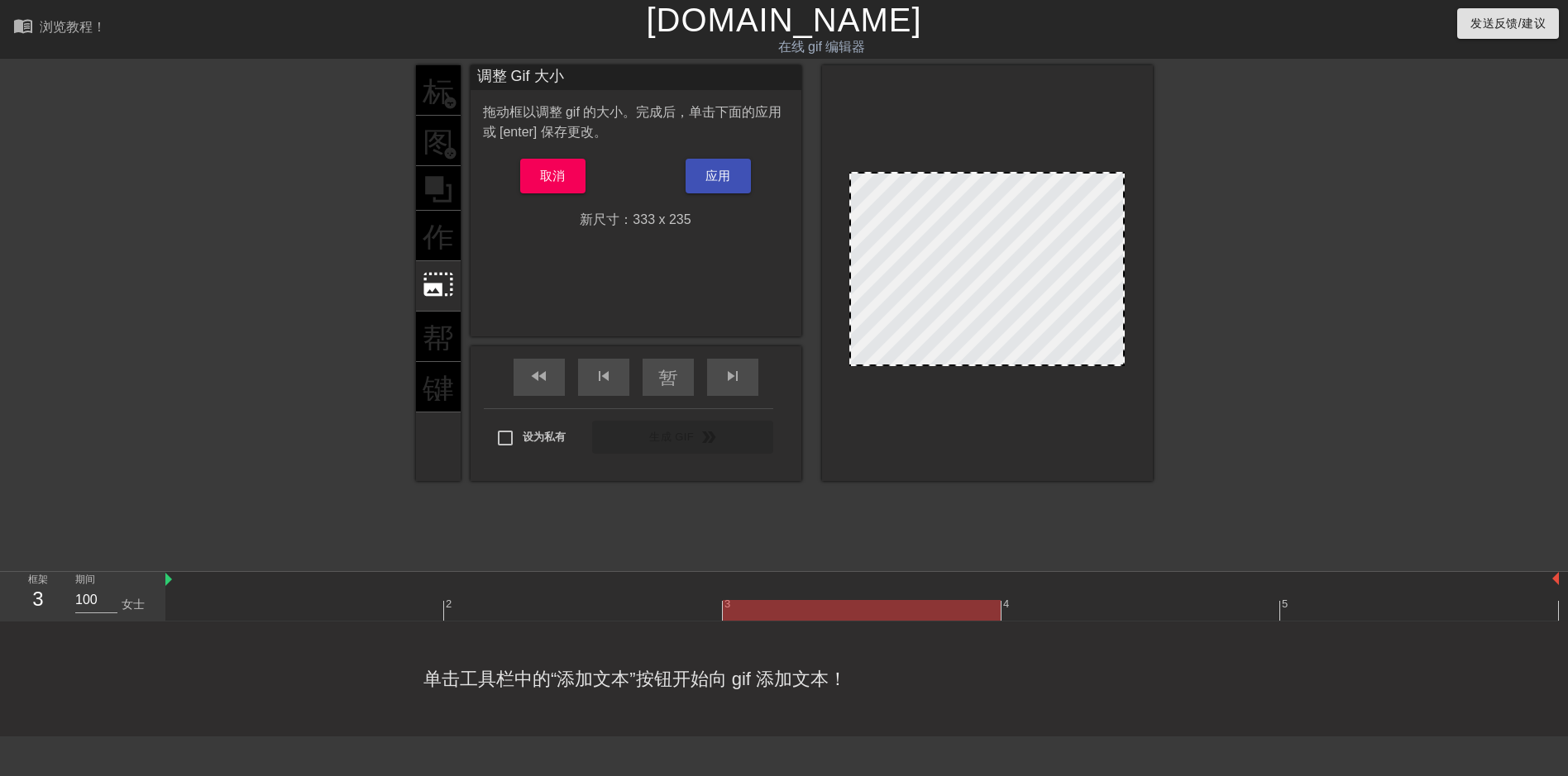
drag, startPoint x: 856, startPoint y: 170, endPoint x: 838, endPoint y: 162, distance: 19.7
click at [838, 162] on div at bounding box center [987, 273] width 331 height 416
drag, startPoint x: 859, startPoint y: 175, endPoint x: 808, endPoint y: 168, distance: 51.5
click at [832, 169] on div at bounding box center [987, 273] width 331 height 416
click at [923, 329] on div at bounding box center [986, 269] width 275 height 194
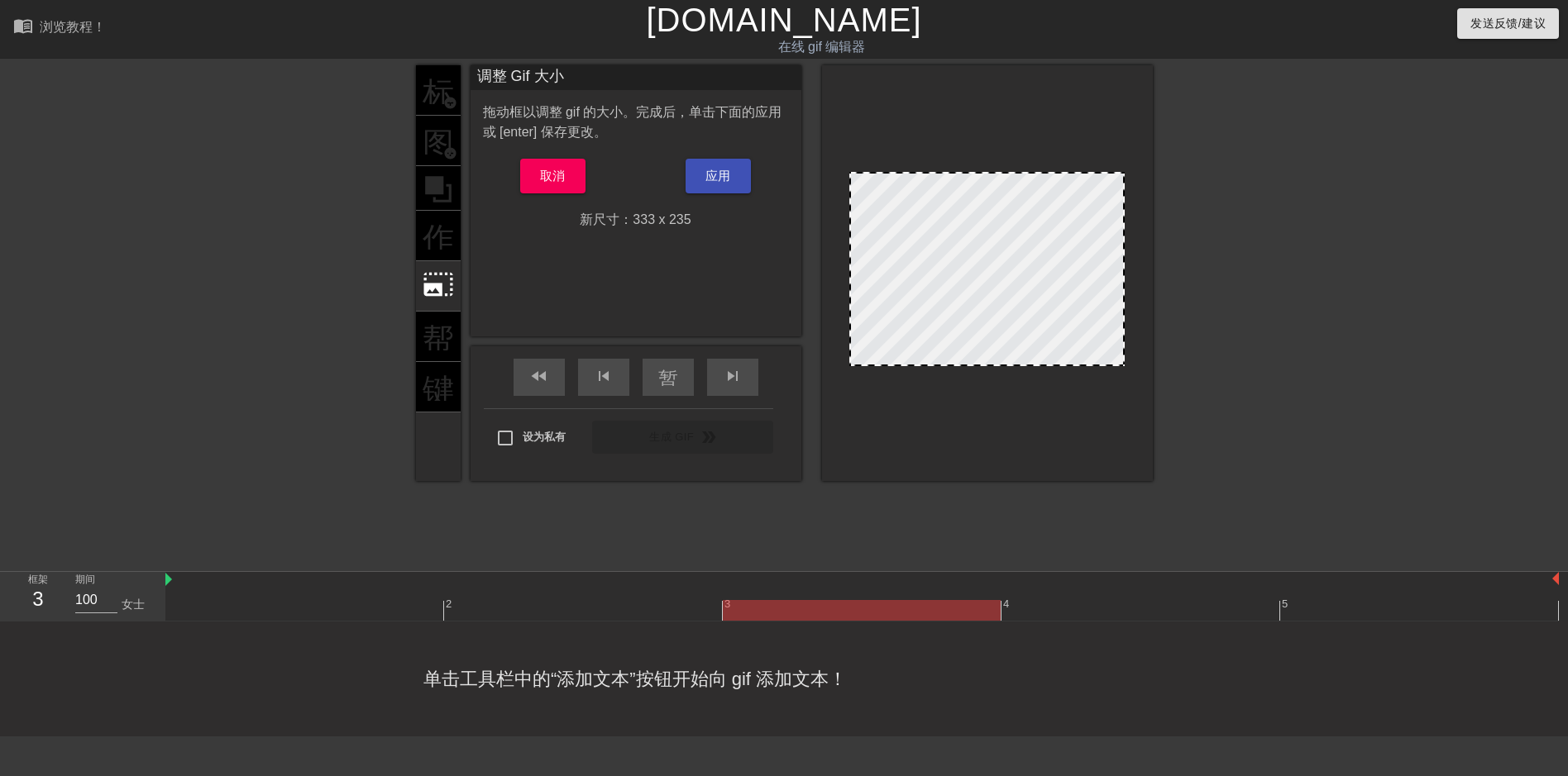
click at [1123, 367] on div at bounding box center [987, 273] width 331 height 416
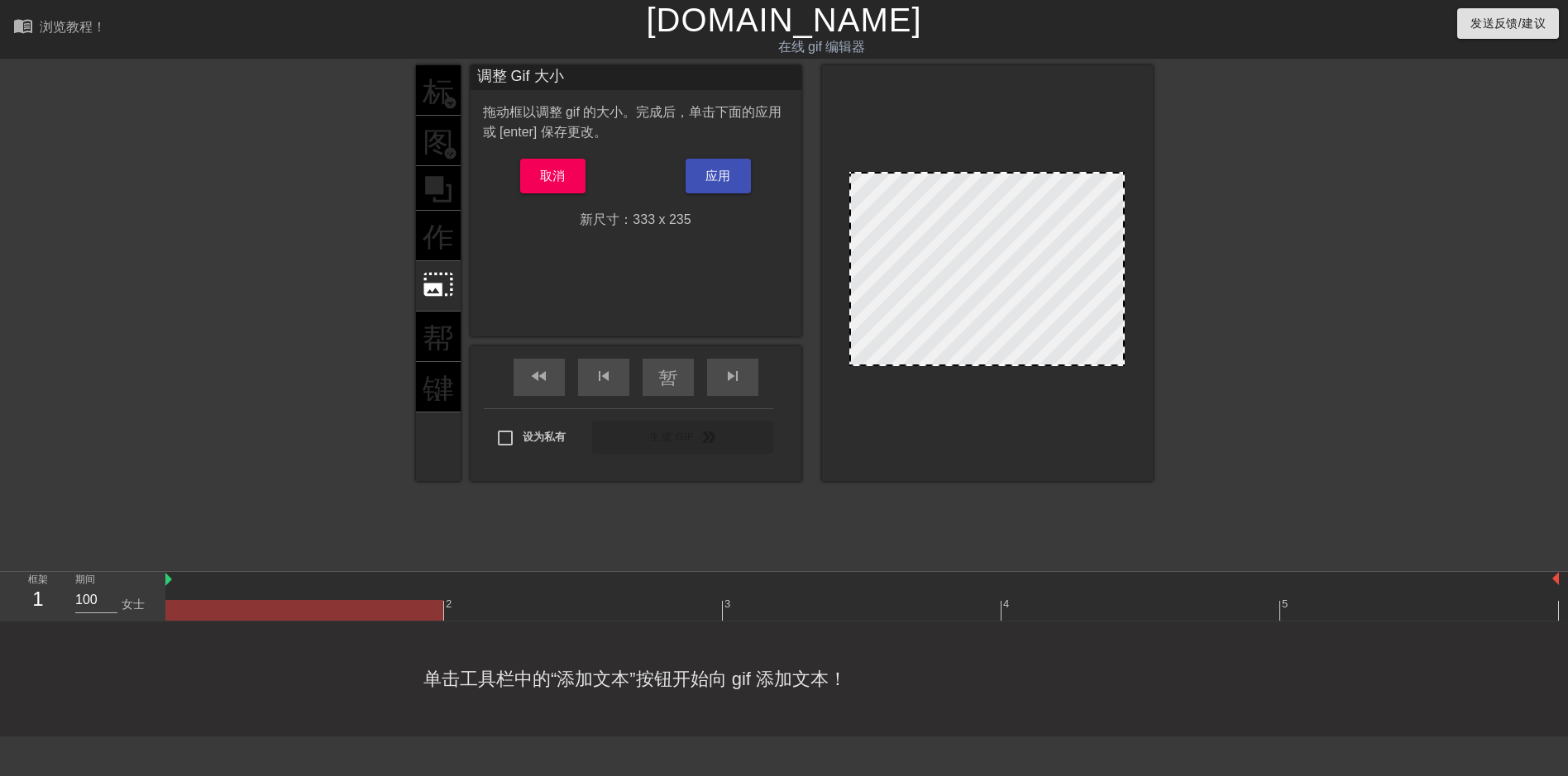
drag, startPoint x: 1123, startPoint y: 363, endPoint x: 1145, endPoint y: 397, distance: 40.5
click at [1145, 397] on div at bounding box center [987, 273] width 331 height 416
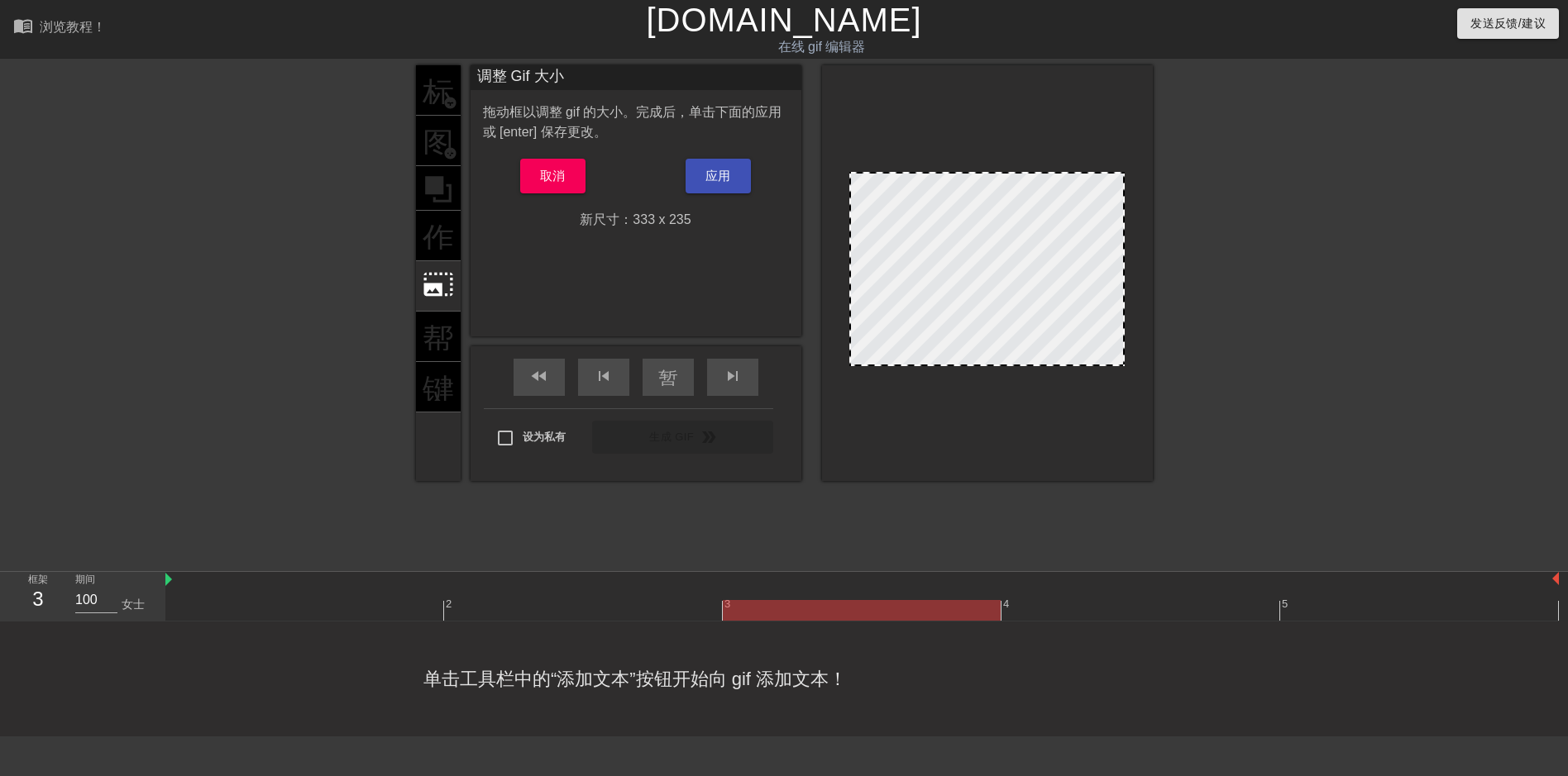
drag, startPoint x: 1123, startPoint y: 366, endPoint x: 1178, endPoint y: 458, distance: 107.2
click at [1178, 458] on div "标题 add_circle 图像 add_circle 作物 photo_size_select_large 帮助 键盘 调整 Gif 大小 拖动框以调整 g…" at bounding box center [784, 314] width 1568 height 496
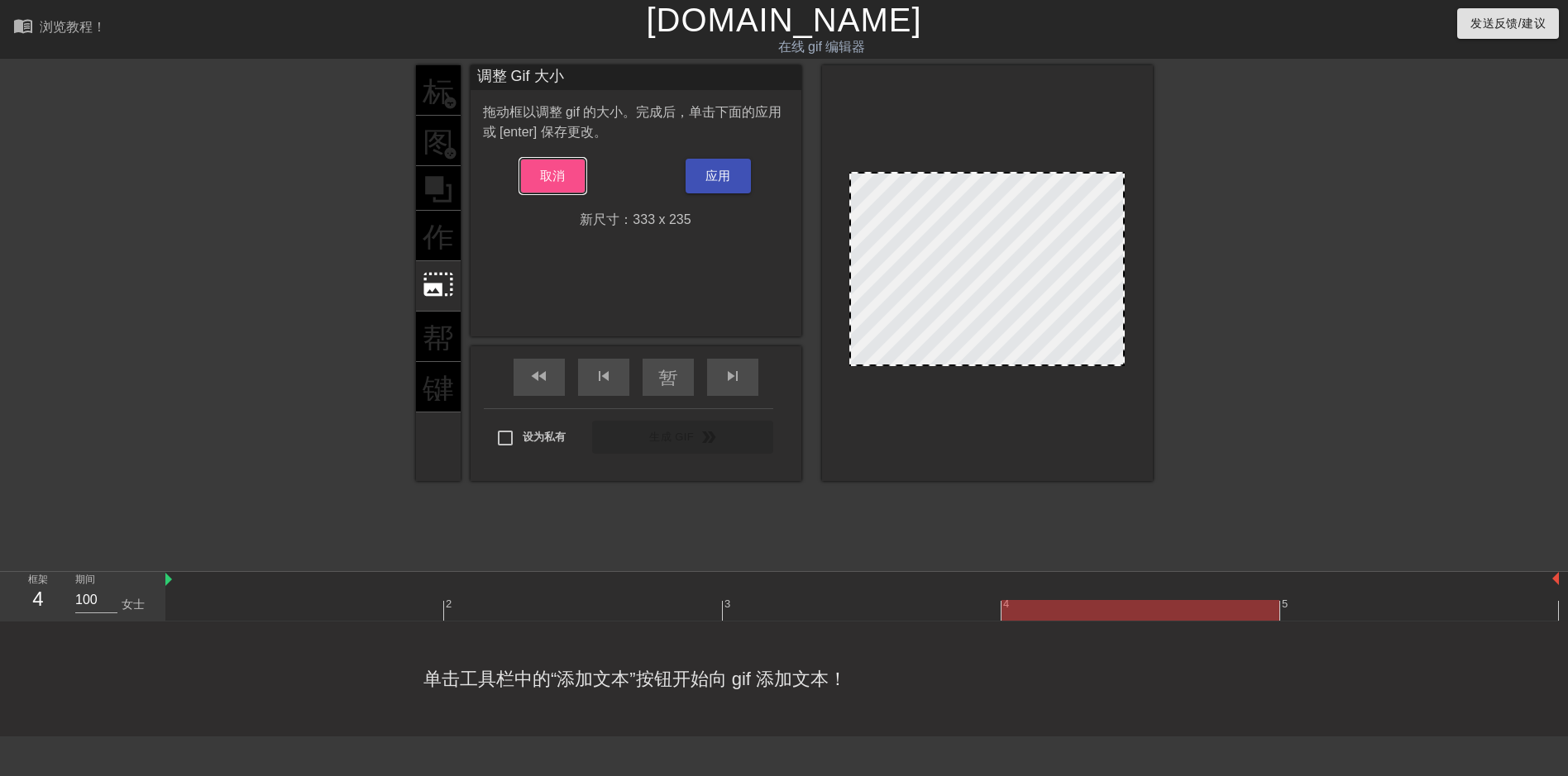
click at [550, 179] on span "取消" at bounding box center [553, 176] width 26 height 21
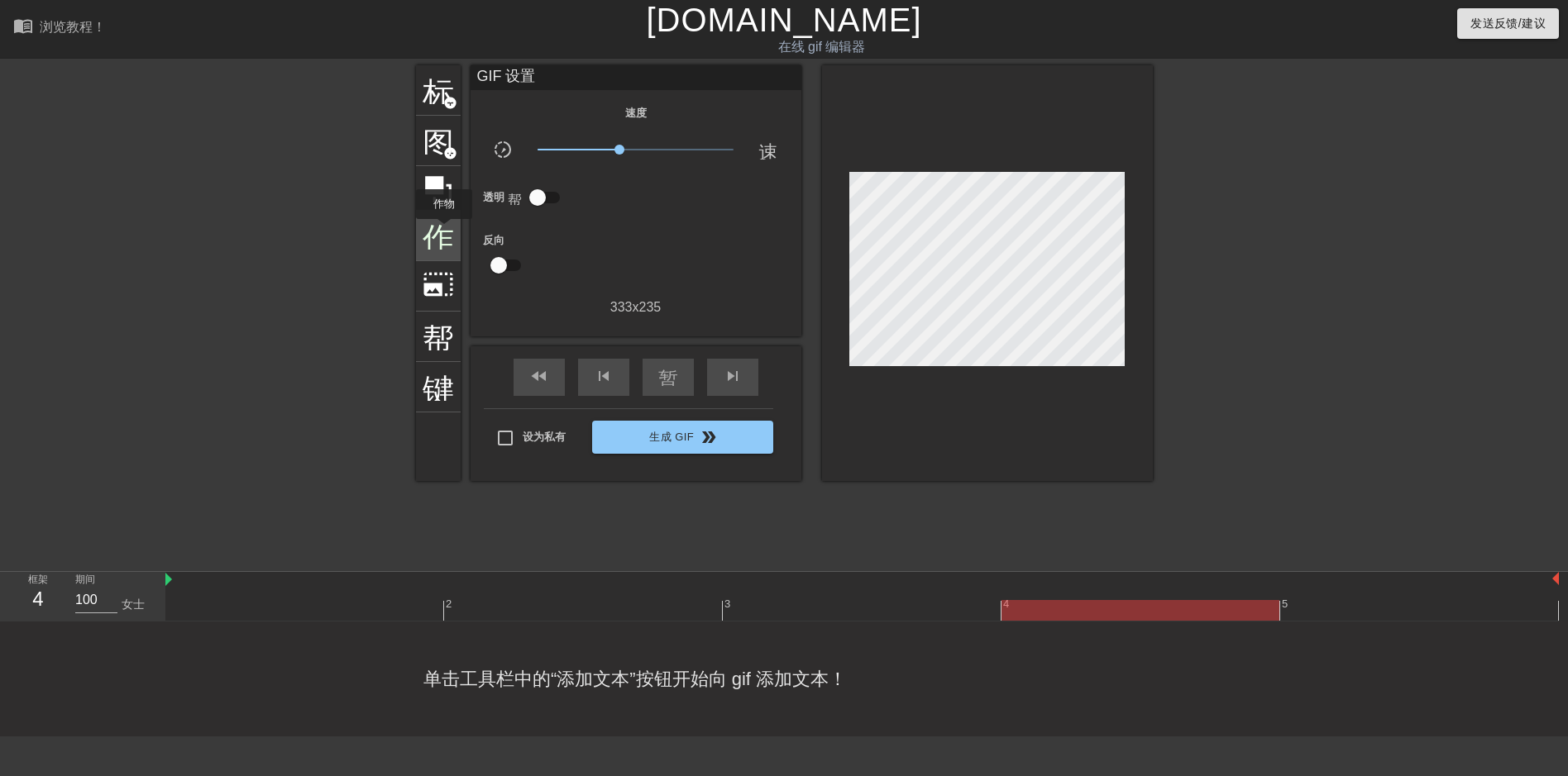
click at [445, 231] on span "作物" at bounding box center [438, 234] width 31 height 31
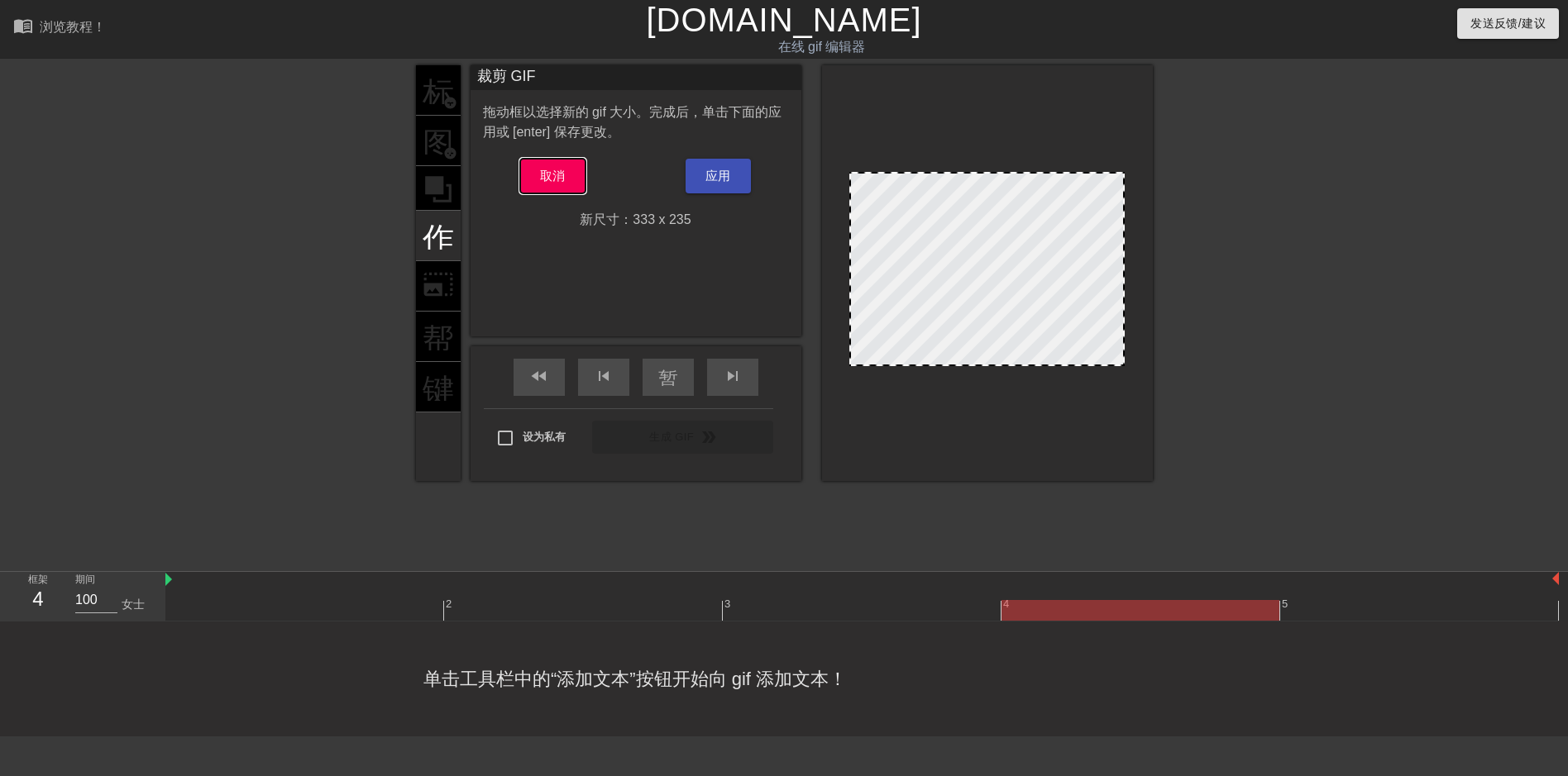
click at [571, 174] on button "取消" at bounding box center [553, 176] width 66 height 35
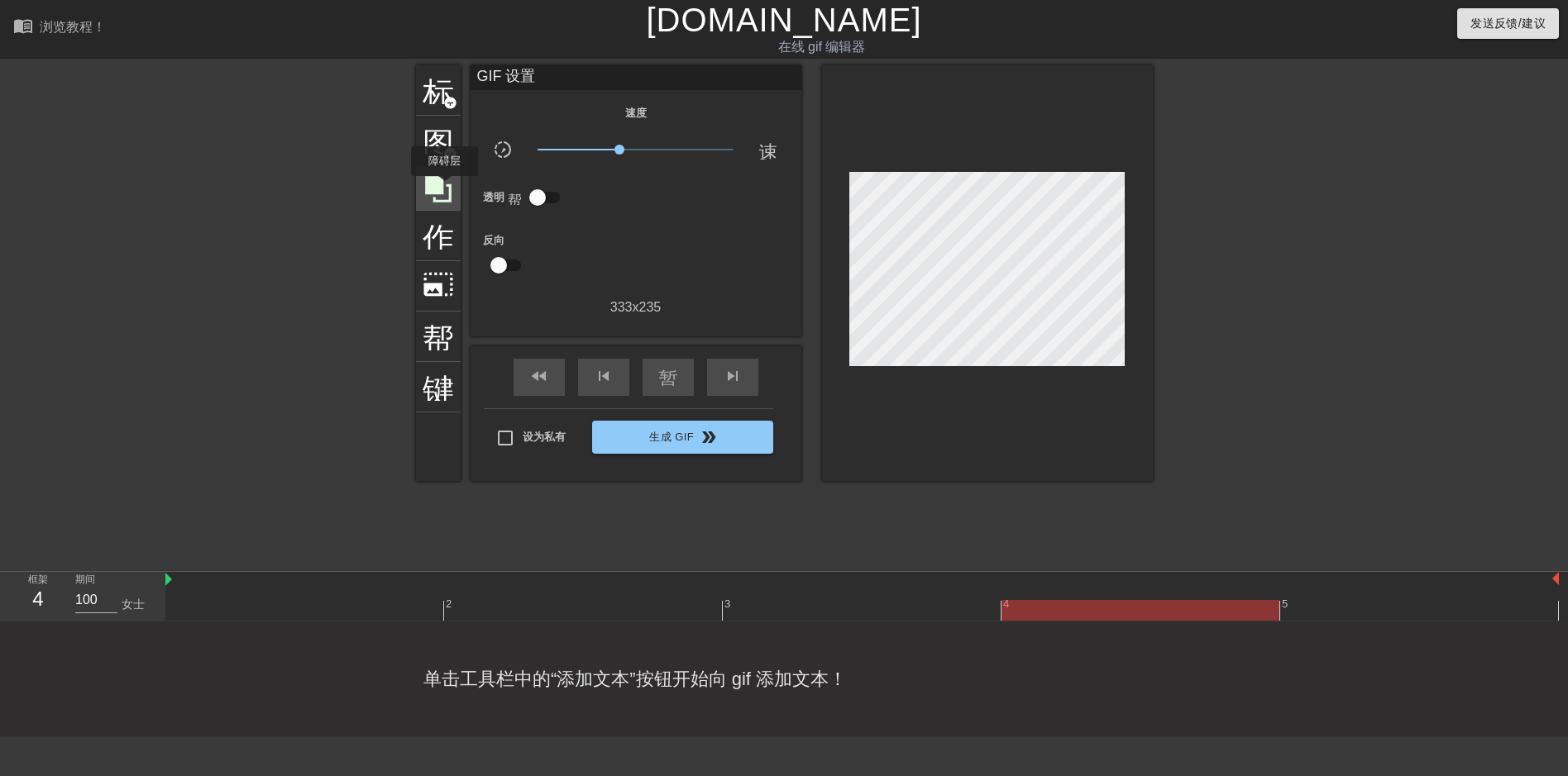
click at [445, 188] on icon at bounding box center [438, 190] width 31 height 31
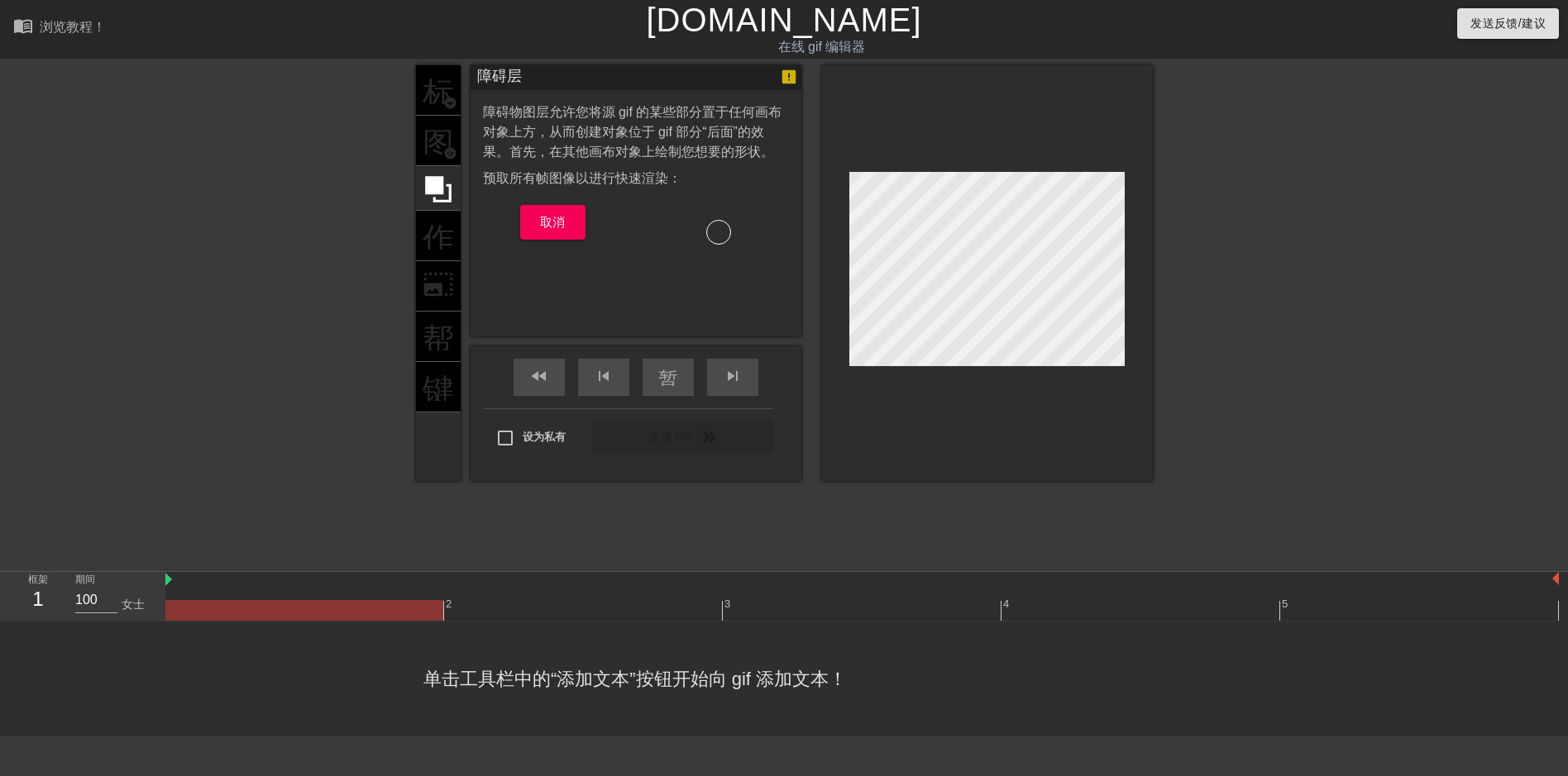
click at [709, 226] on div at bounding box center [719, 232] width 25 height 25
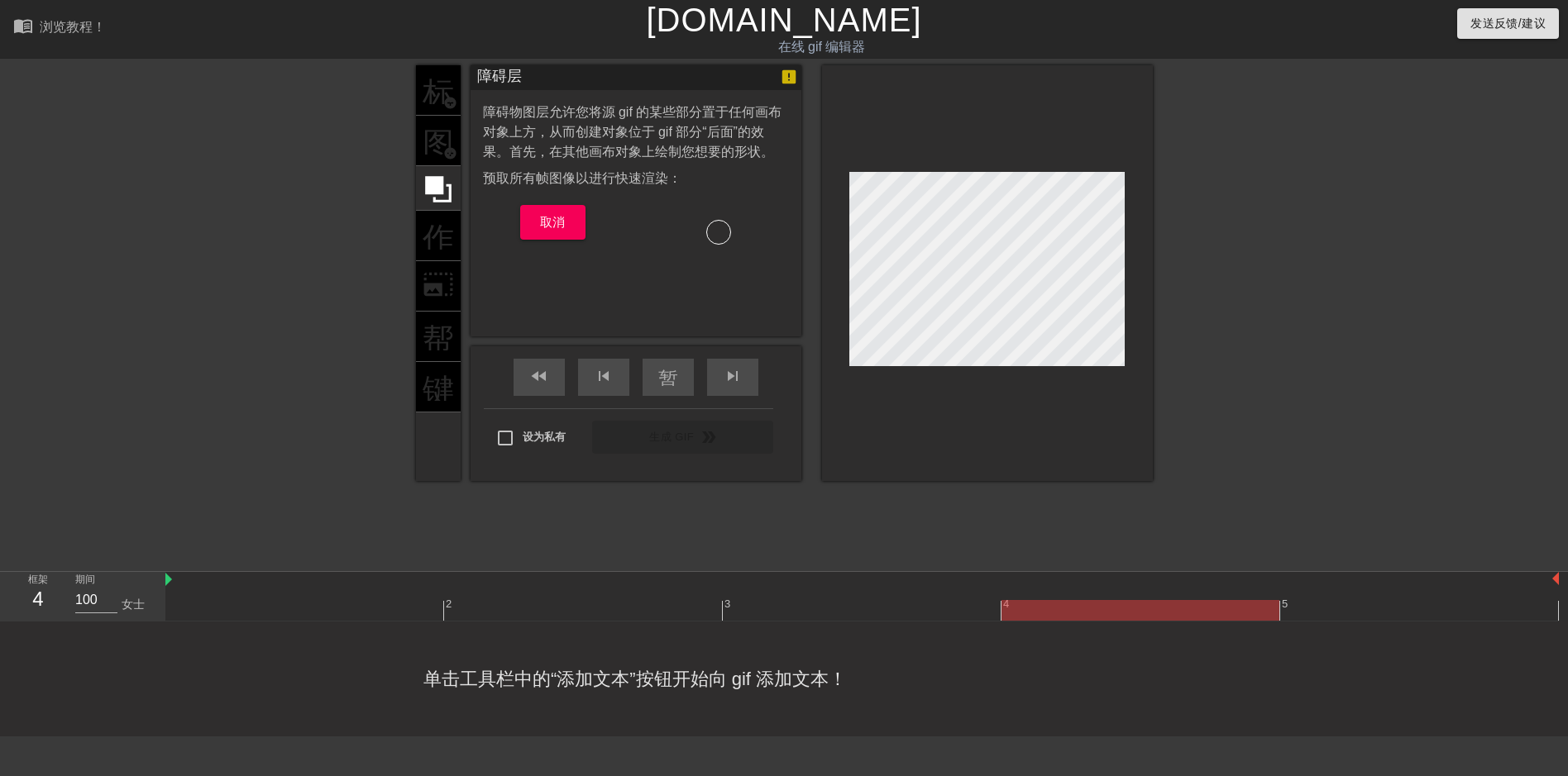
click at [721, 228] on div at bounding box center [719, 232] width 25 height 25
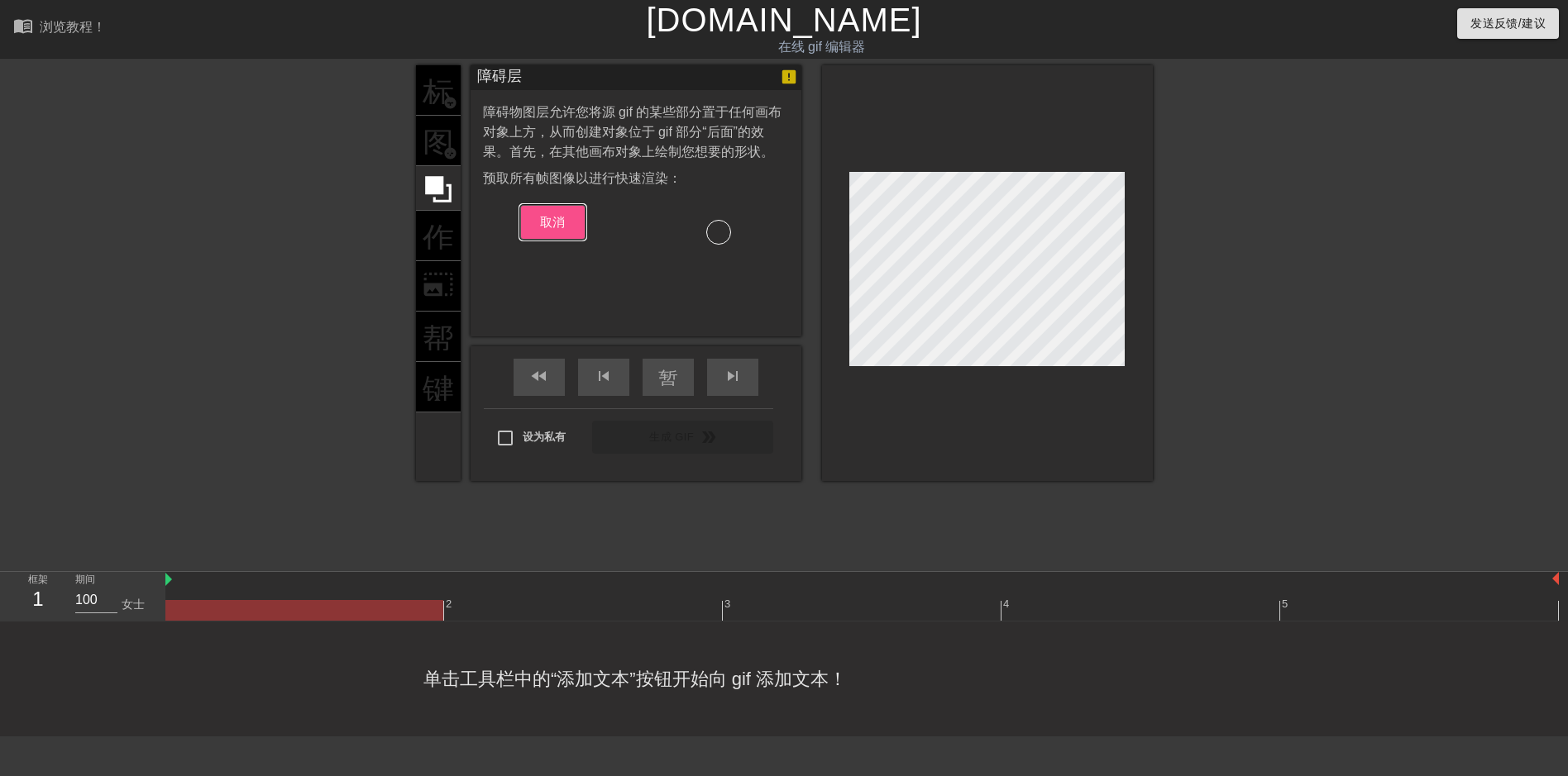
click at [556, 220] on span "取消" at bounding box center [553, 222] width 26 height 21
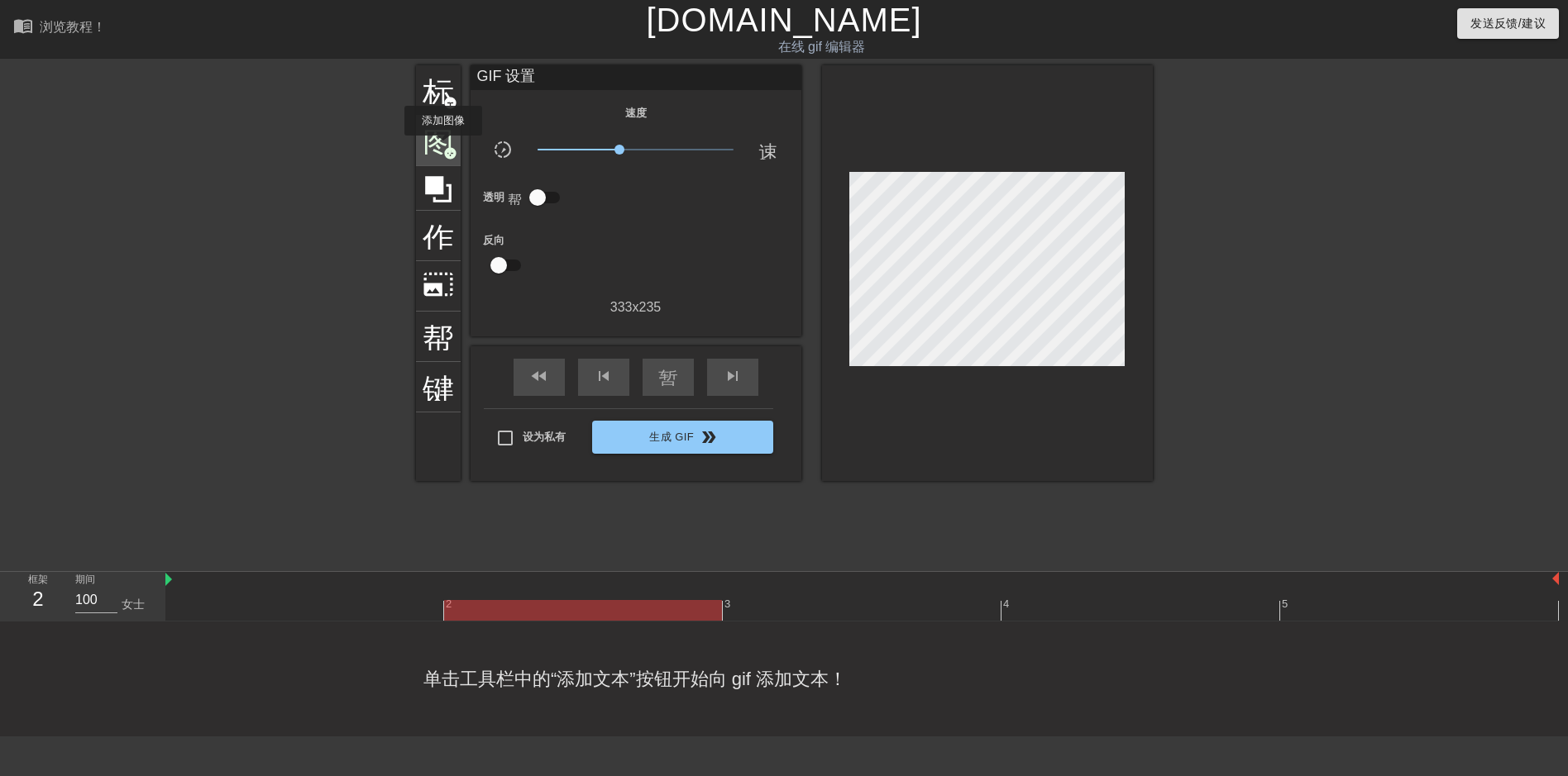
click at [444, 147] on span "add_circle" at bounding box center [450, 153] width 14 height 14
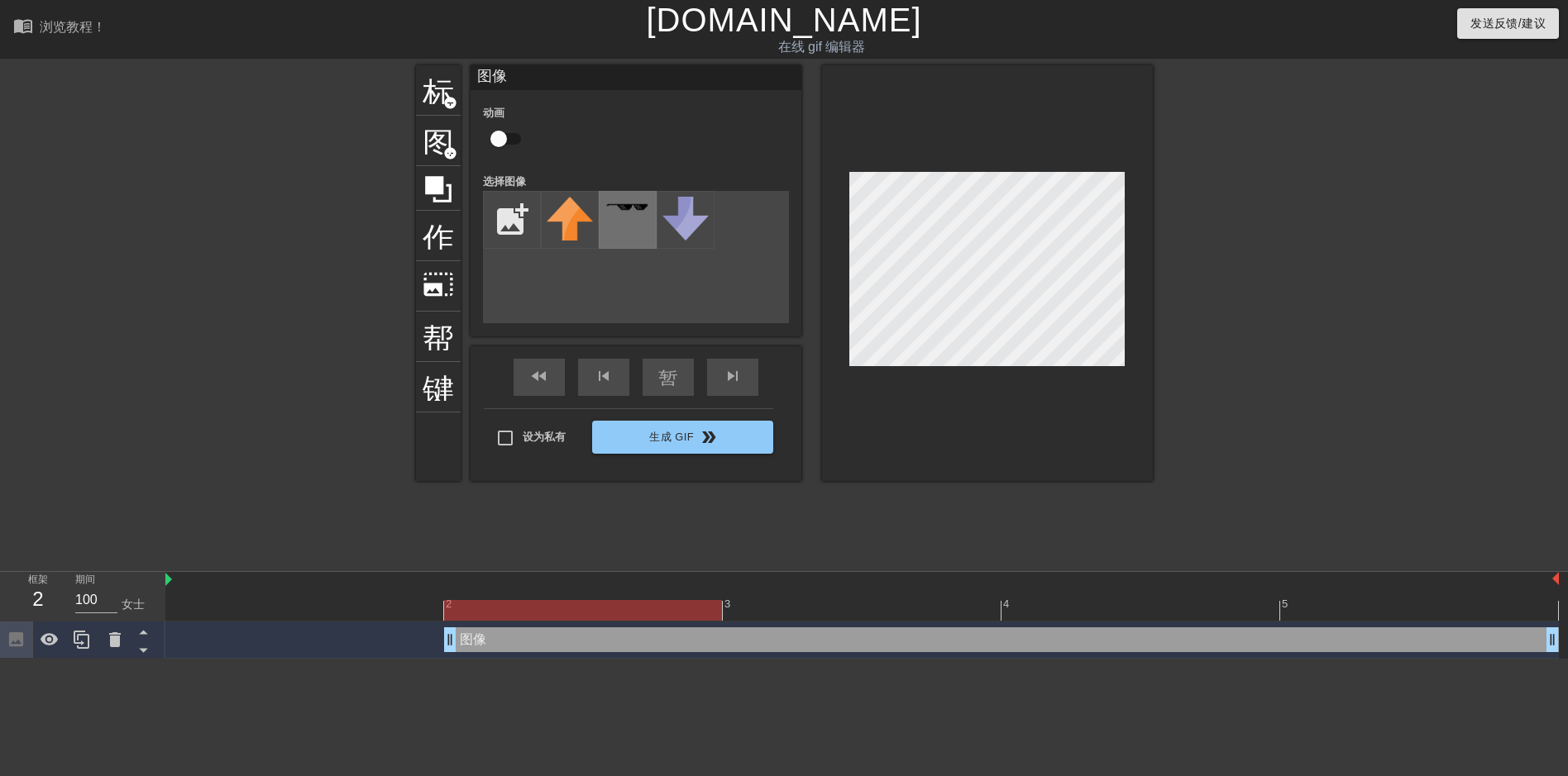
click at [635, 216] on div at bounding box center [628, 219] width 58 height 58
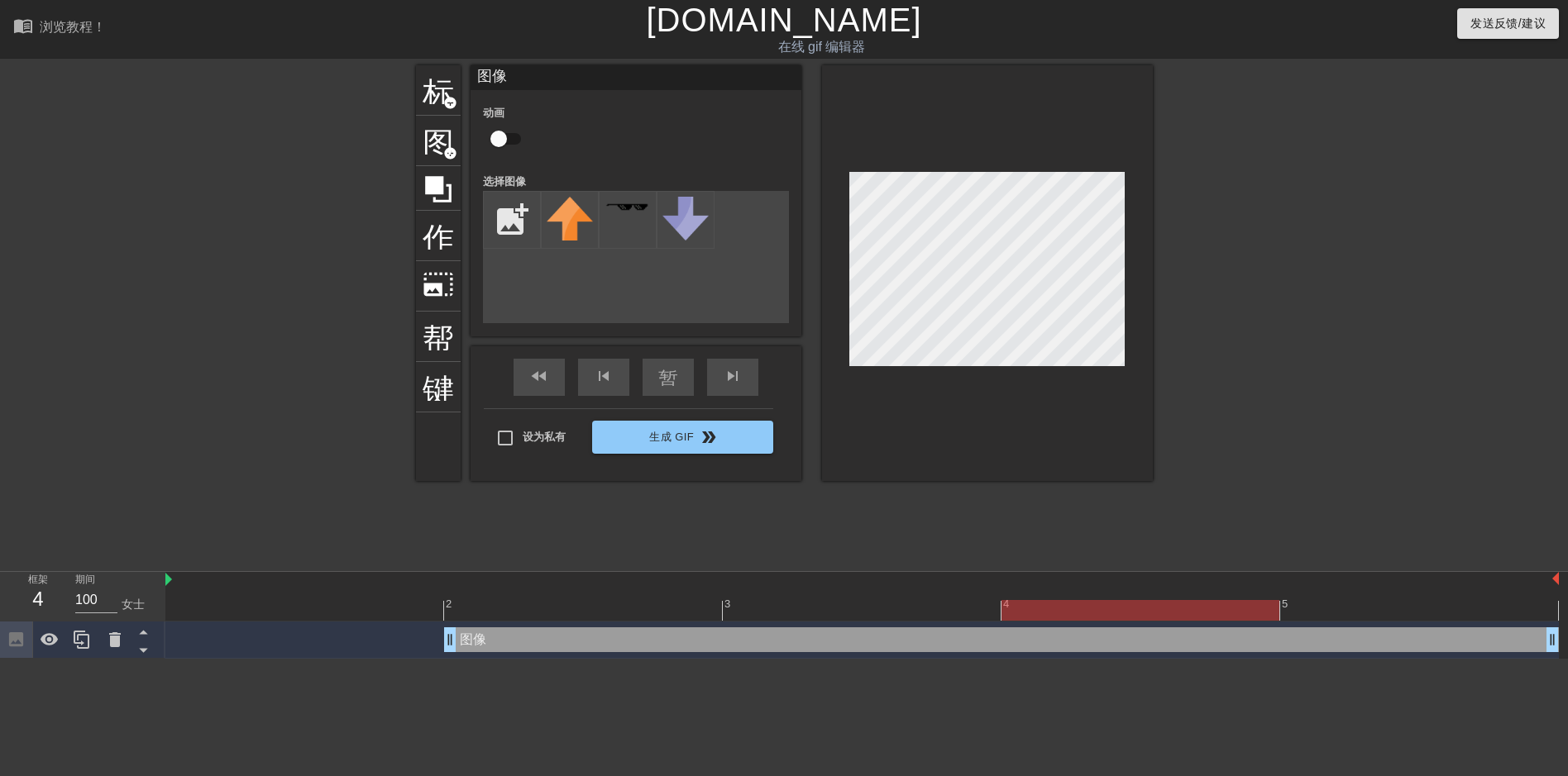
click at [702, 146] on div "动画" at bounding box center [635, 129] width 331 height 52
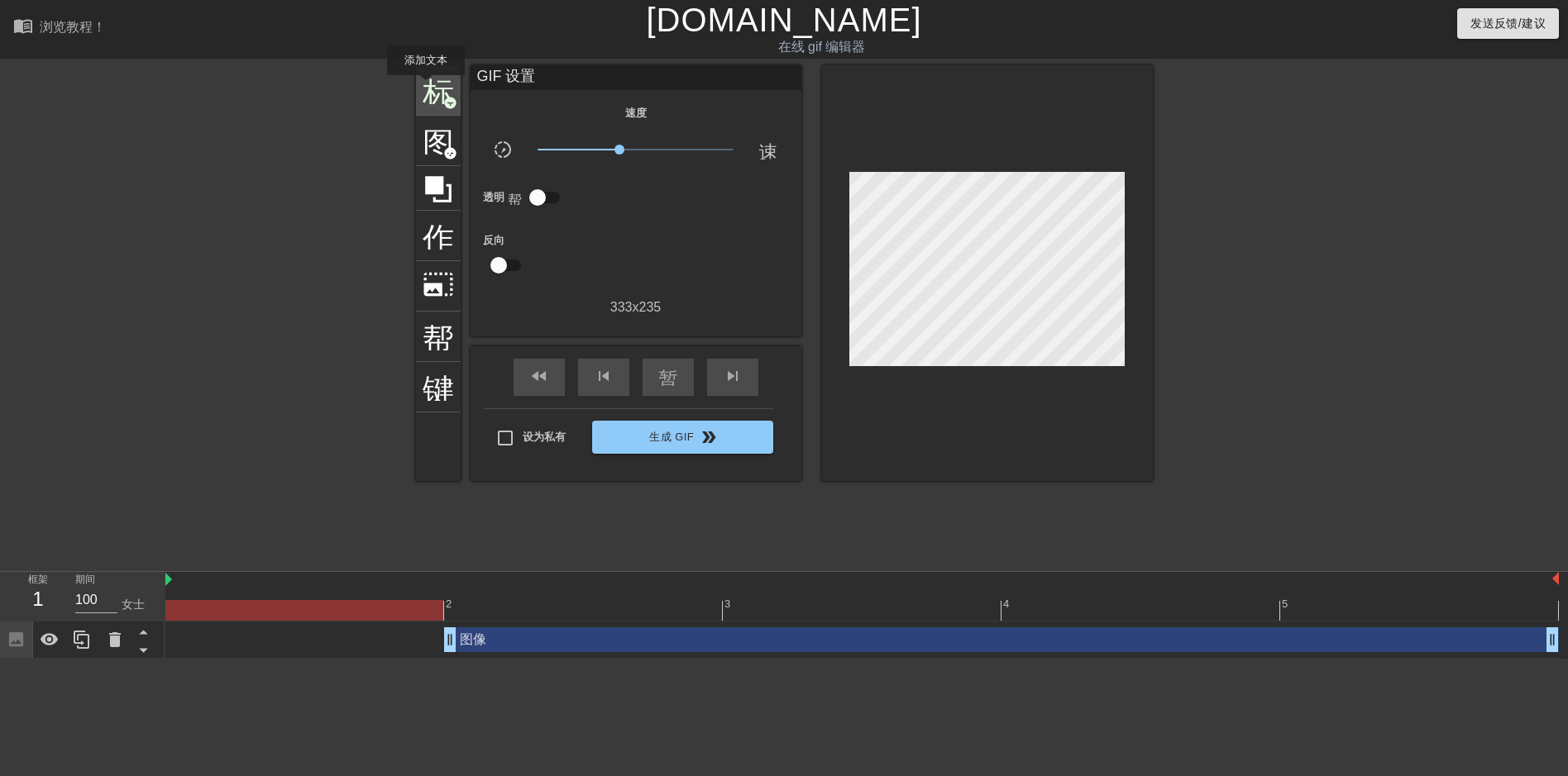
click at [426, 87] on span "标题" at bounding box center [438, 89] width 31 height 31
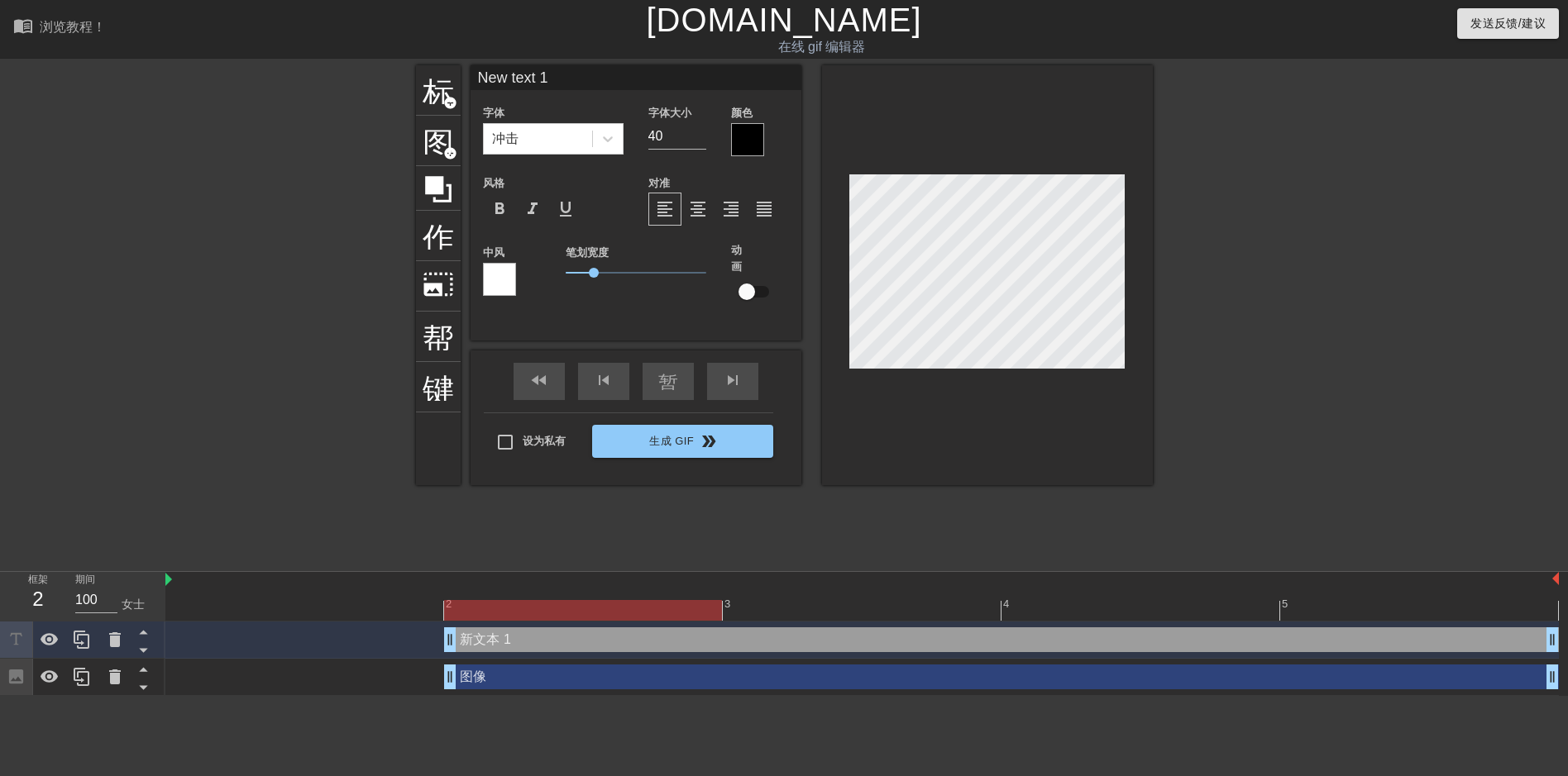
scroll to position [3, 3]
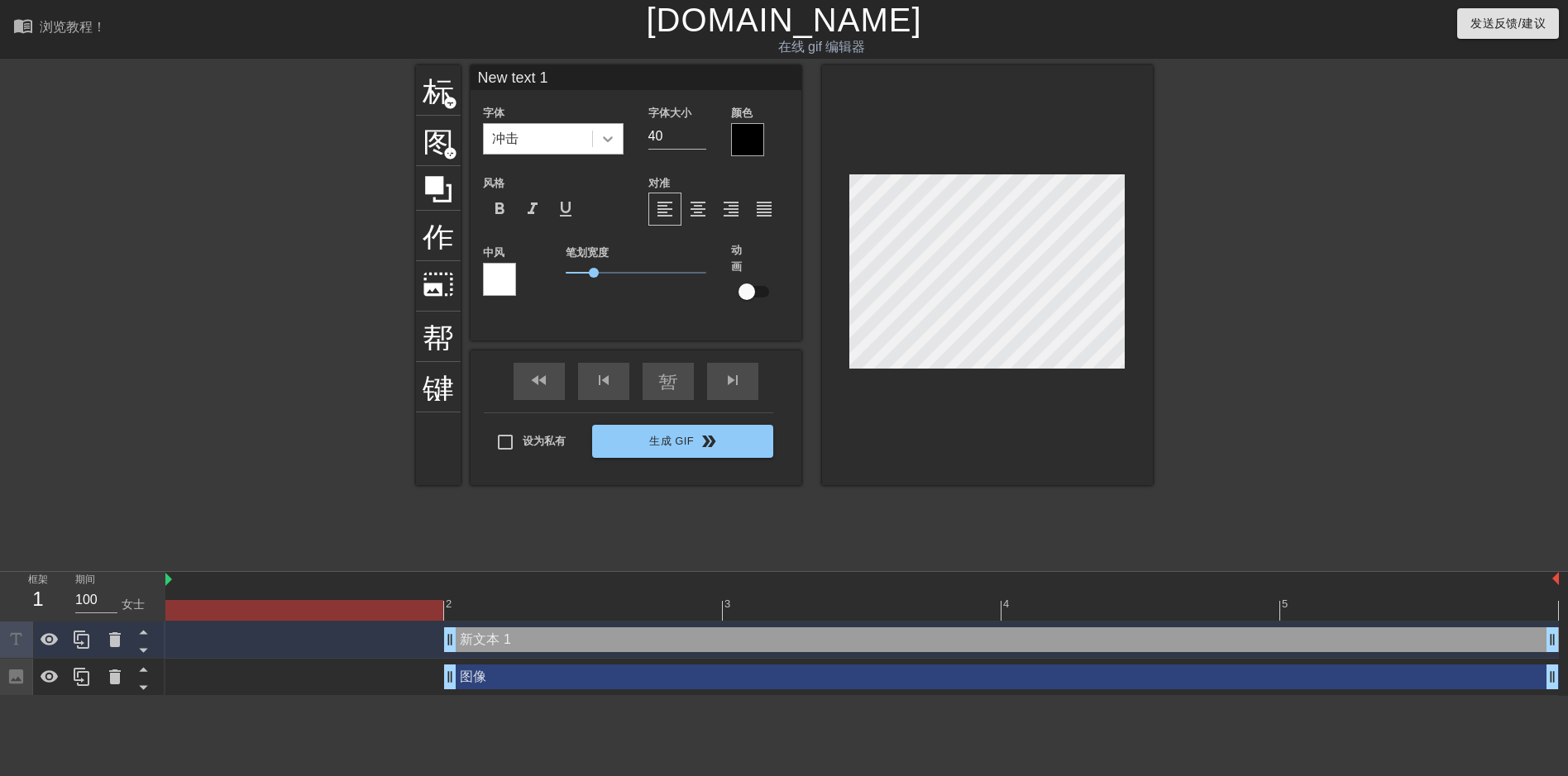
click at [613, 140] on icon at bounding box center [608, 139] width 17 height 17
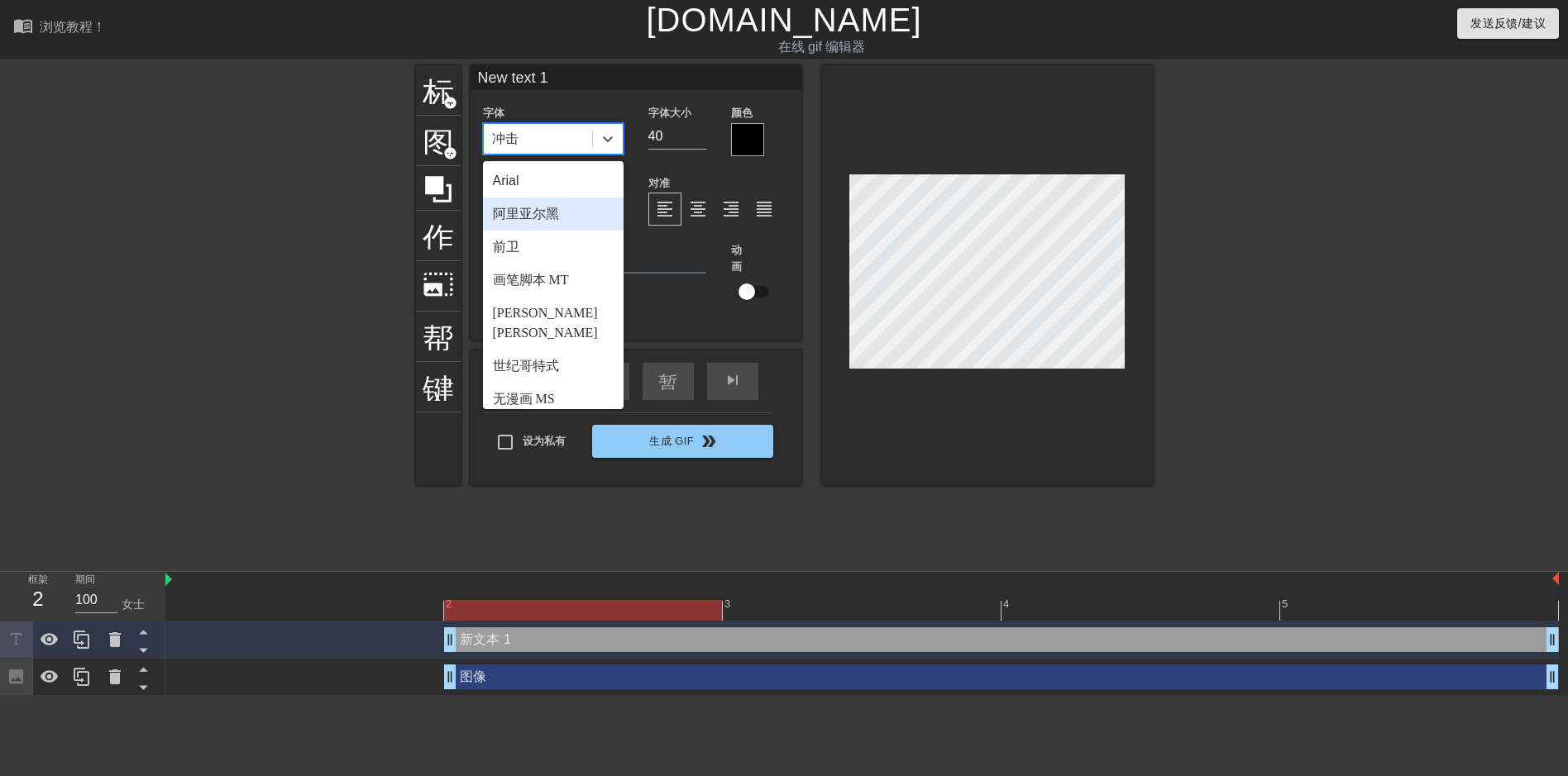
click at [549, 207] on div "阿里亚尔黑" at bounding box center [553, 214] width 141 height 33
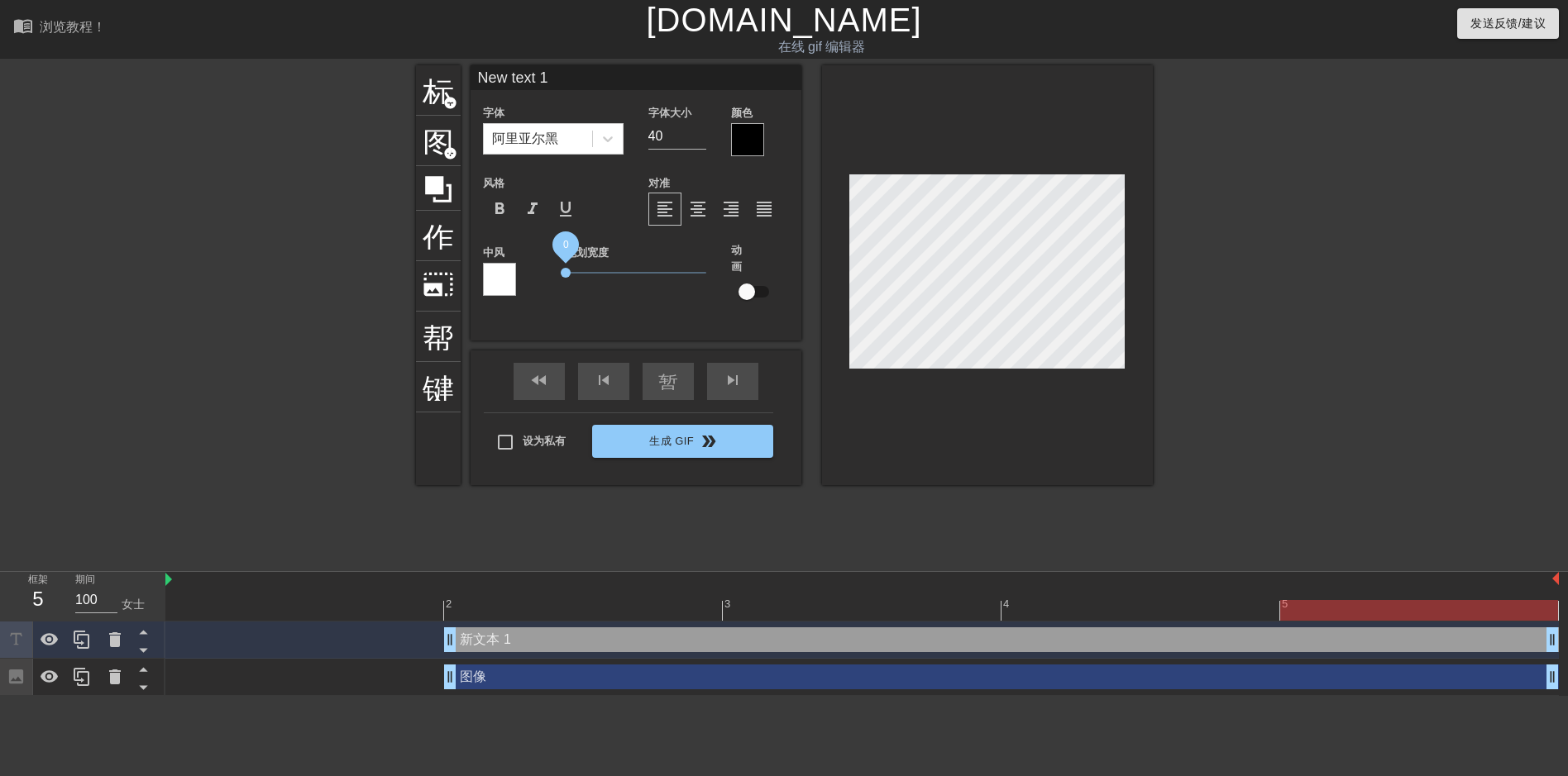
drag, startPoint x: 596, startPoint y: 269, endPoint x: 546, endPoint y: 277, distance: 50.6
click at [546, 277] on div "中风 笔划宽度 0 动画" at bounding box center [635, 283] width 331 height 81
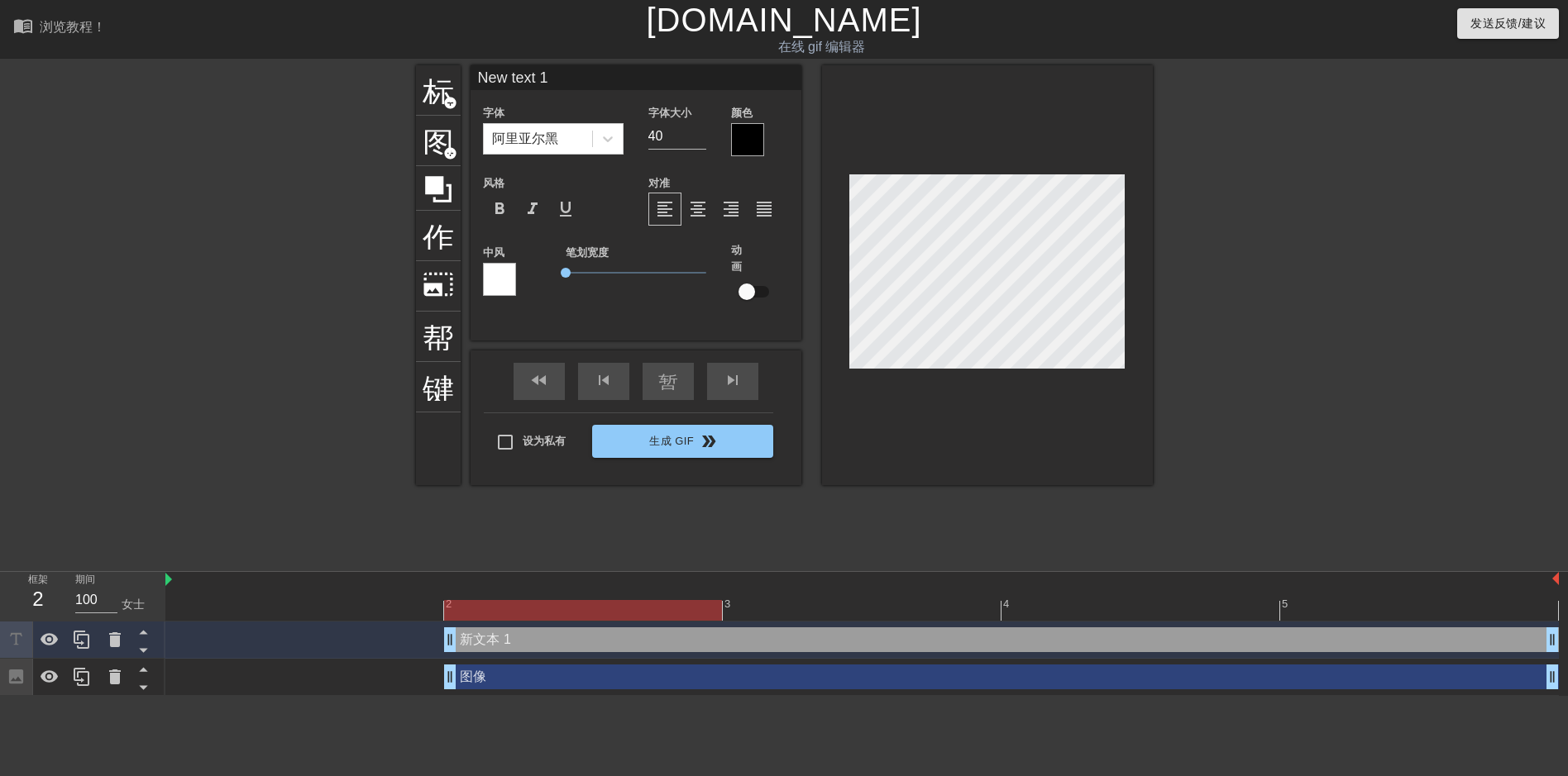
drag, startPoint x: 455, startPoint y: 638, endPoint x: 433, endPoint y: 643, distance: 22.6
click at [433, 643] on div "新文本 1 drag_handle drag_handle" at bounding box center [862, 640] width 1394 height 25
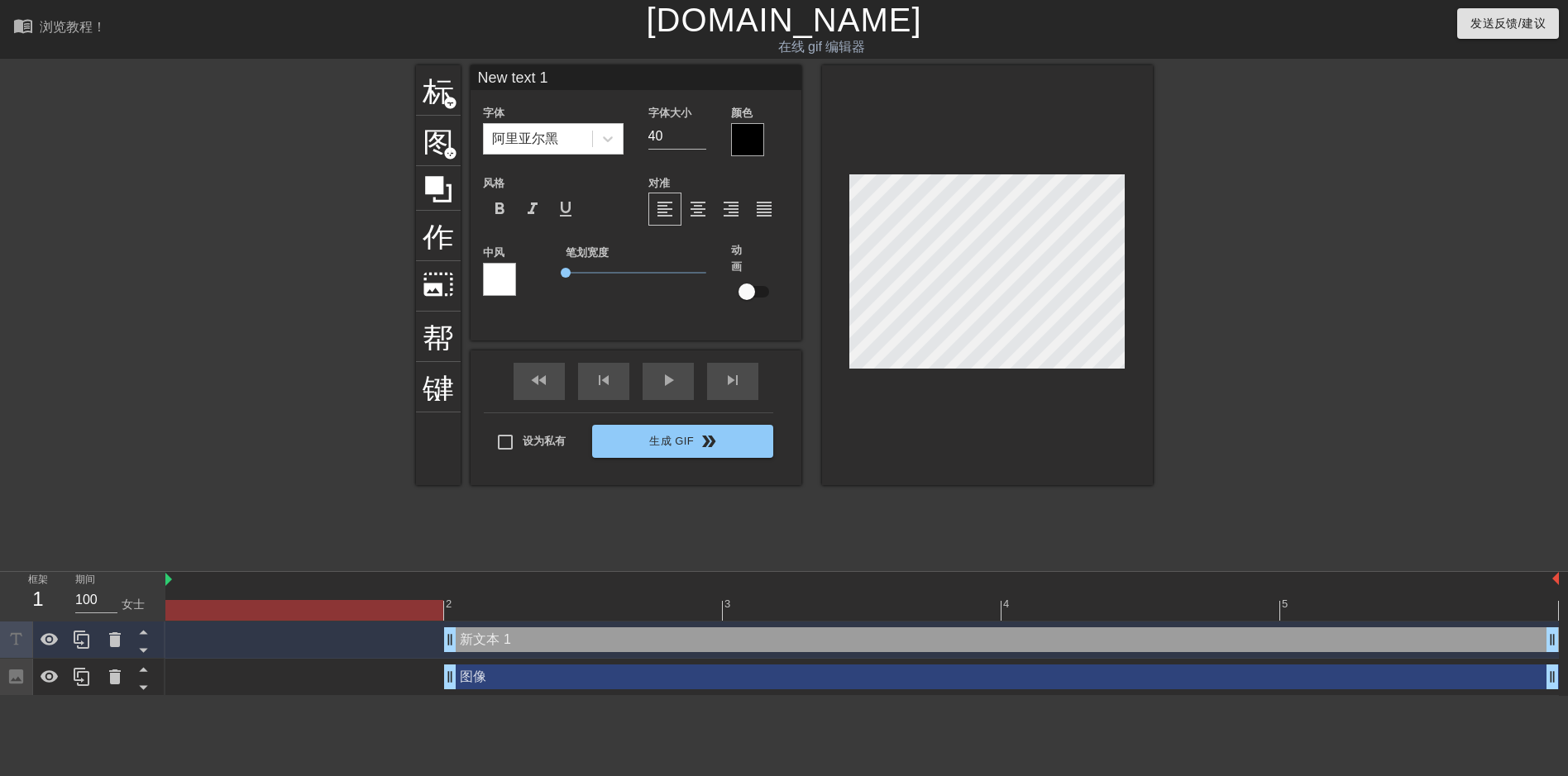
click at [443, 607] on div at bounding box center [862, 610] width 1394 height 20
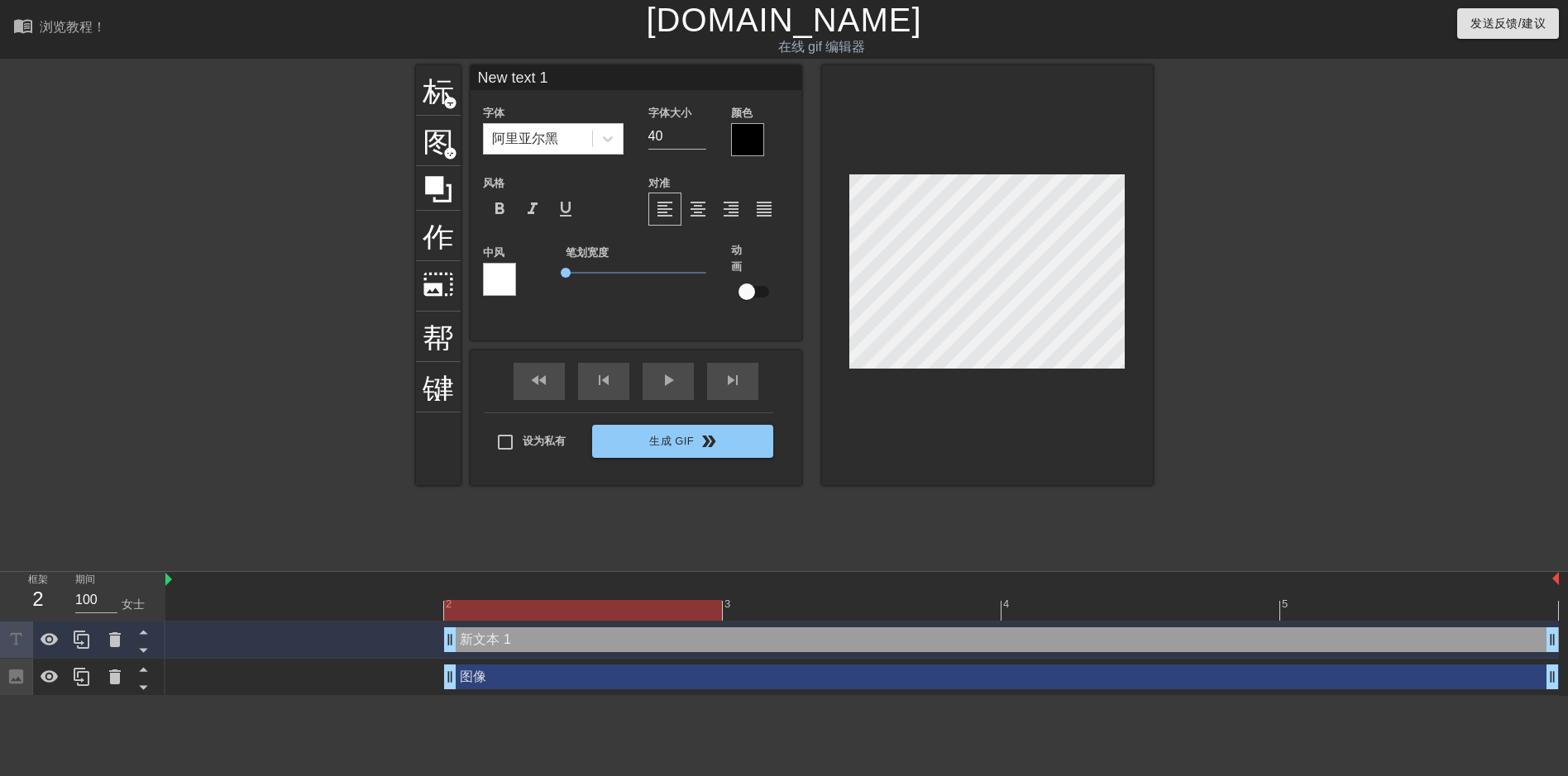
drag, startPoint x: 443, startPoint y: 607, endPoint x: 477, endPoint y: 612, distance: 34.4
click at [477, 612] on div at bounding box center [583, 610] width 278 height 20
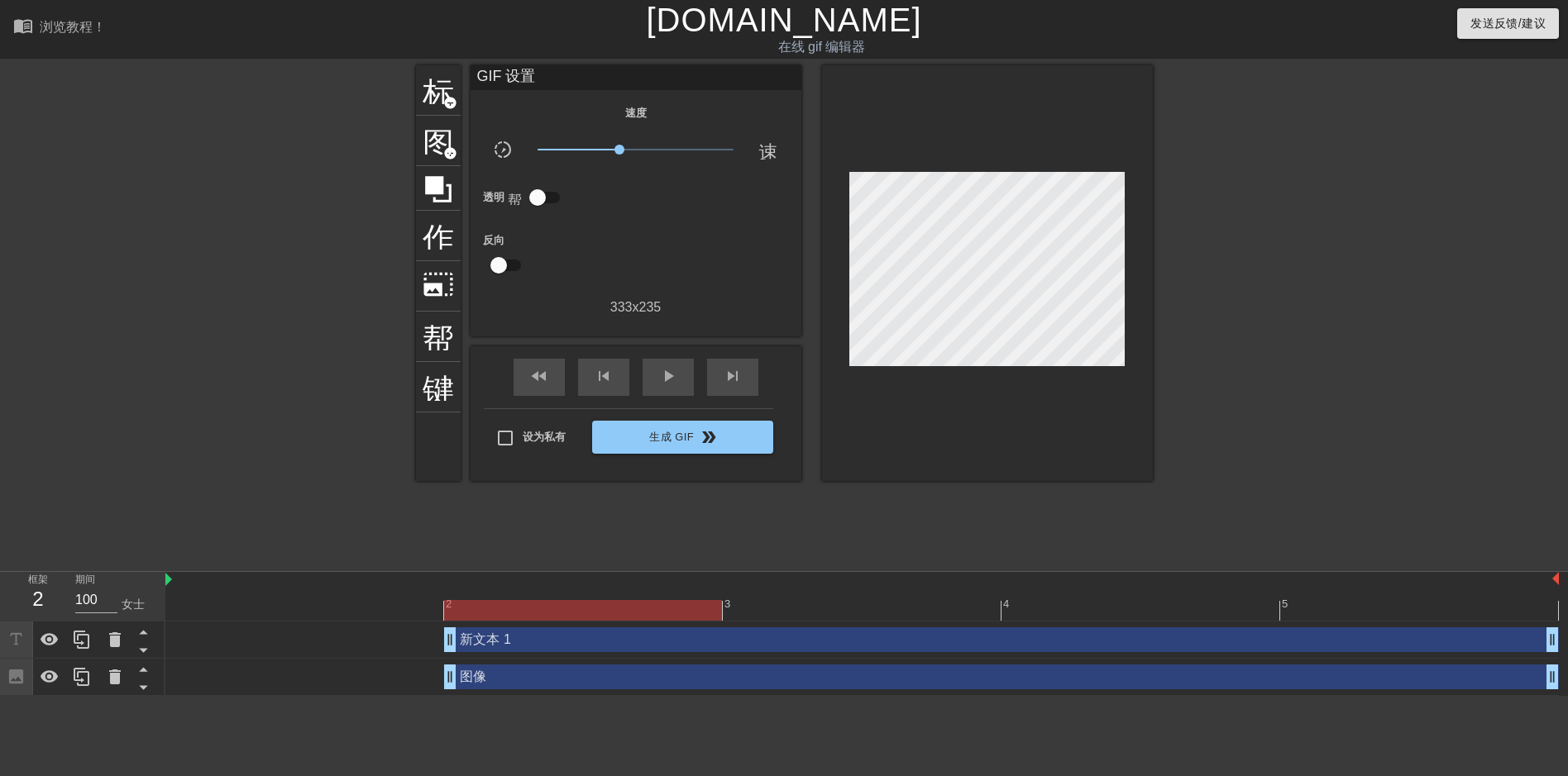
click at [601, 615] on div at bounding box center [583, 610] width 278 height 20
drag, startPoint x: 601, startPoint y: 612, endPoint x: 564, endPoint y: 619, distance: 37.7
click at [510, 621] on div "2 3 4 5" at bounding box center [862, 597] width 1394 height 50
click at [598, 642] on div "新文本 1 drag_handle drag_handle" at bounding box center [1002, 640] width 1115 height 25
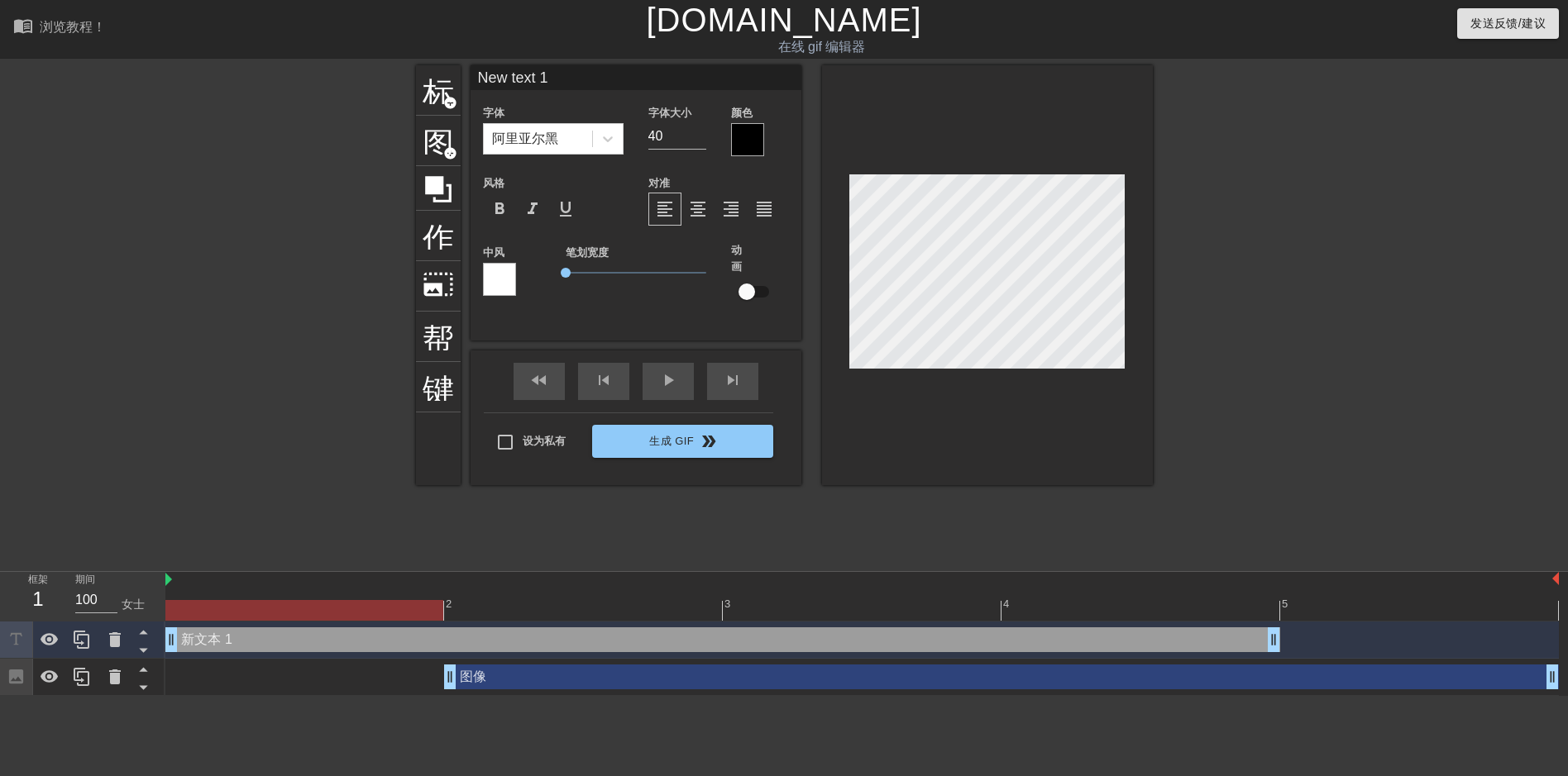
drag, startPoint x: 585, startPoint y: 649, endPoint x: 413, endPoint y: 647, distance: 172.0
click at [413, 647] on div "新文本 1 drag_handle drag_handle" at bounding box center [723, 640] width 1115 height 25
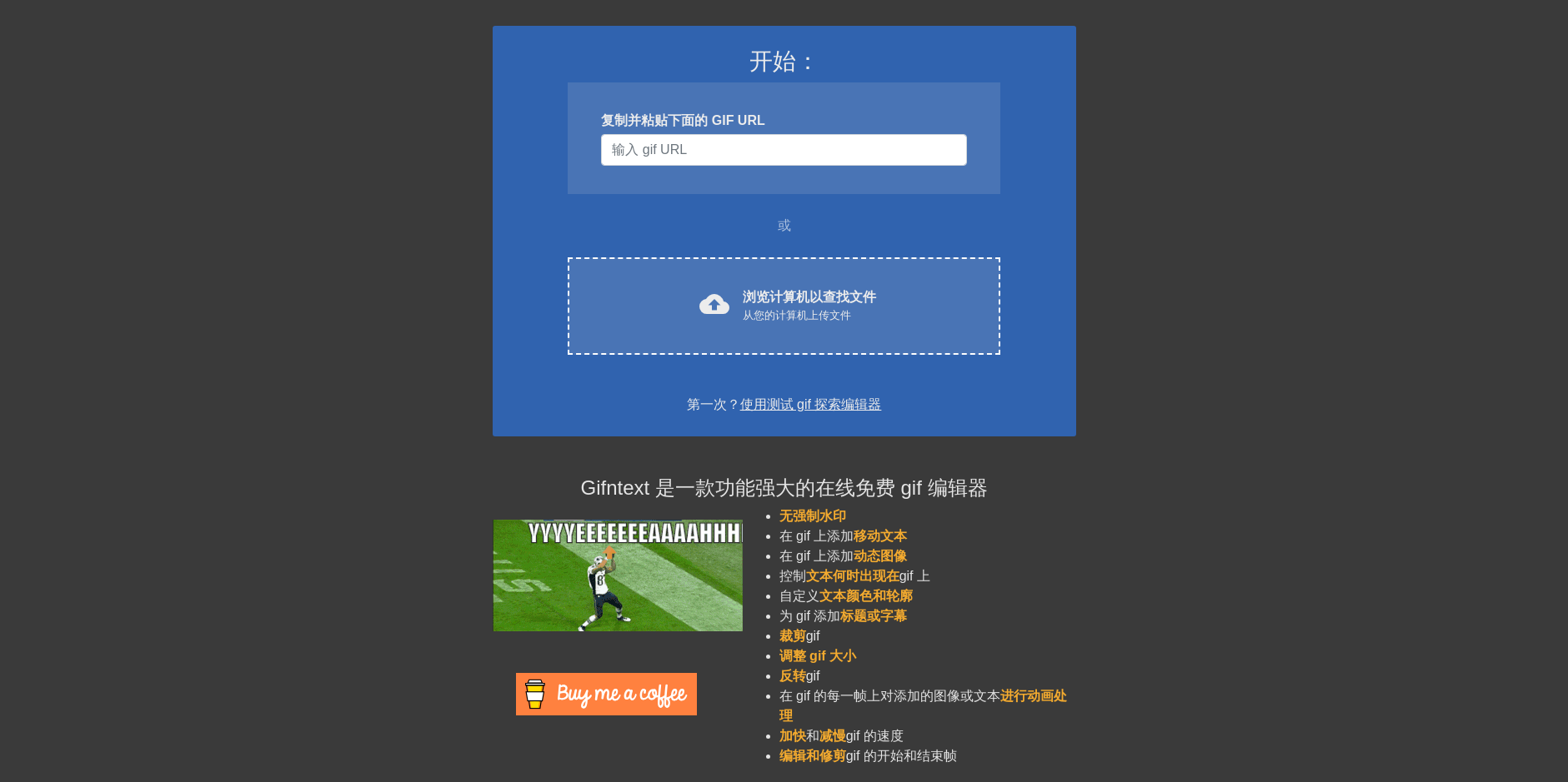
scroll to position [106, 0]
